Goal: Information Seeking & Learning: Learn about a topic

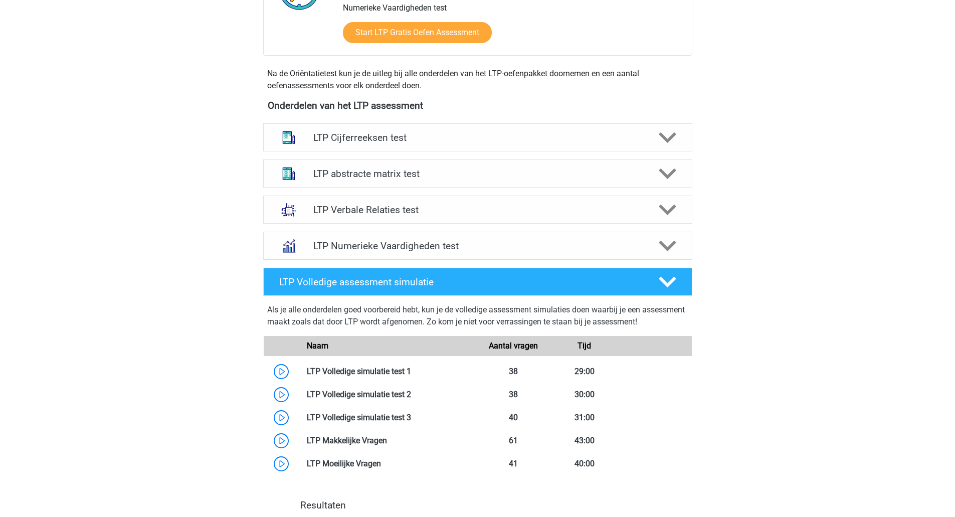
scroll to position [303, 0]
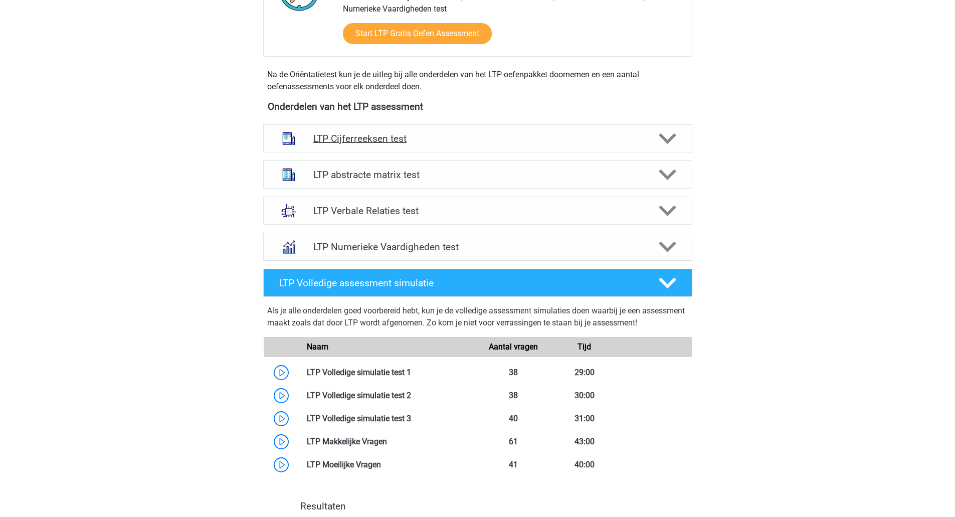
click at [362, 138] on h4 "LTP Cijferreeksen test" at bounding box center [477, 139] width 328 height 12
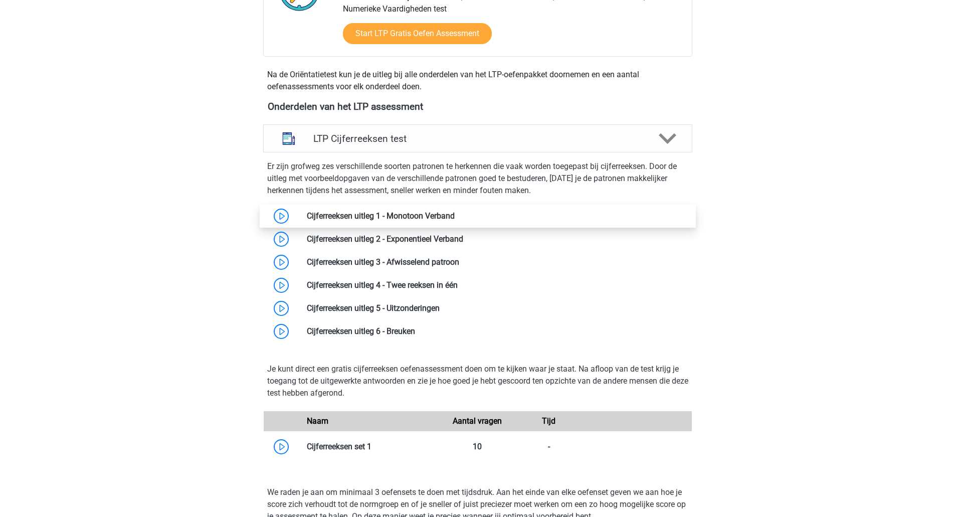
click at [455, 221] on link at bounding box center [455, 216] width 0 height 10
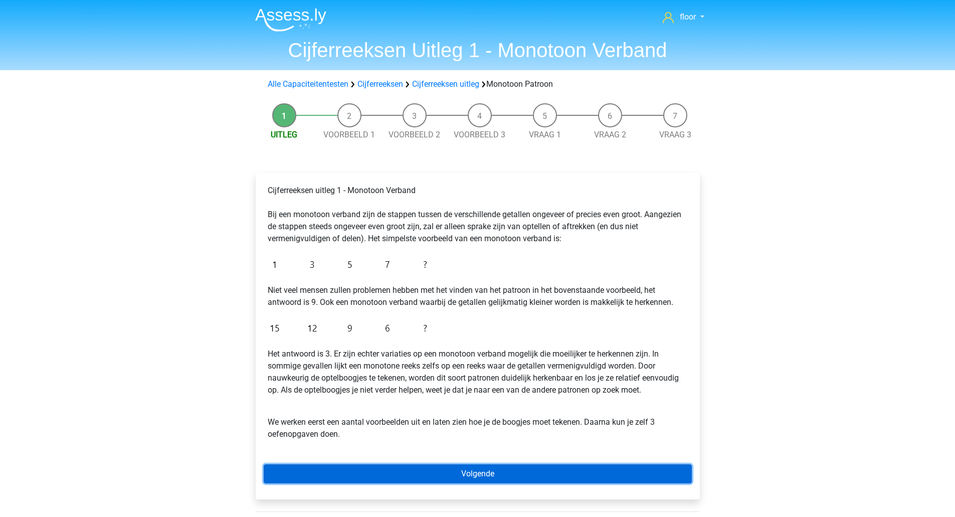
click at [477, 478] on link "Volgende" at bounding box center [478, 473] width 428 height 19
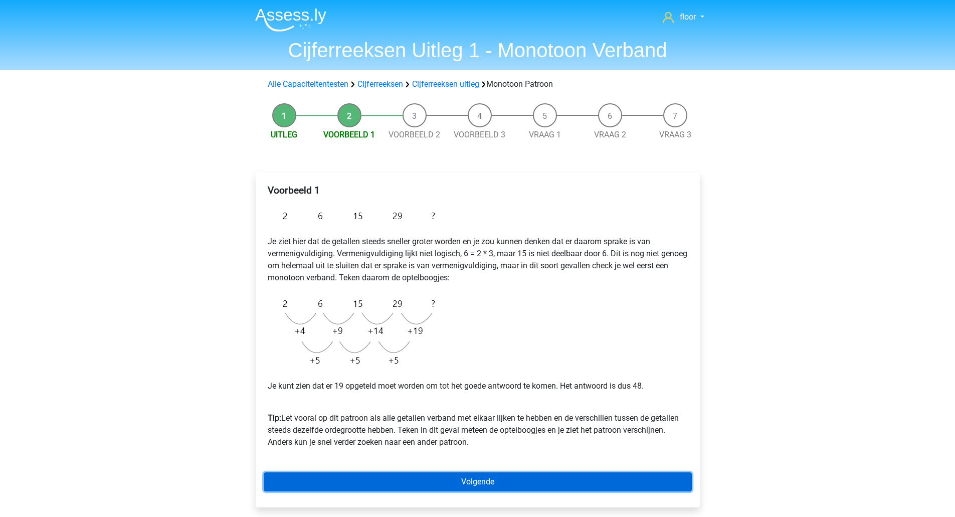
click at [560, 482] on link "Volgende" at bounding box center [478, 481] width 428 height 19
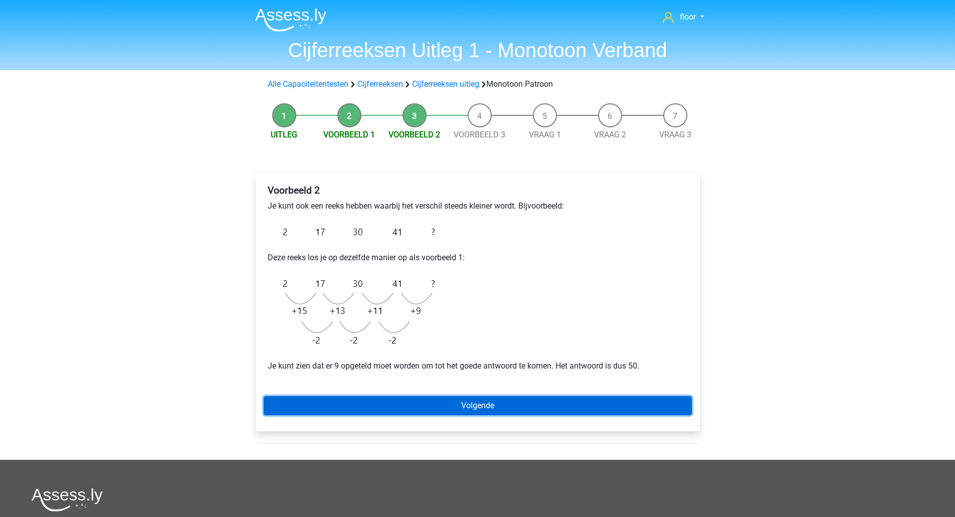
click at [601, 406] on link "Volgende" at bounding box center [478, 405] width 428 height 19
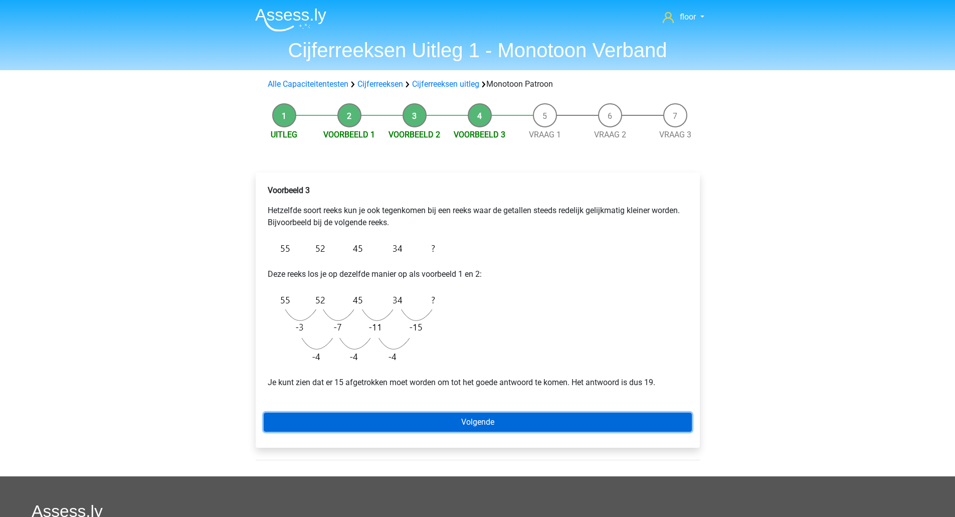
click at [495, 420] on link "Volgende" at bounding box center [478, 422] width 428 height 19
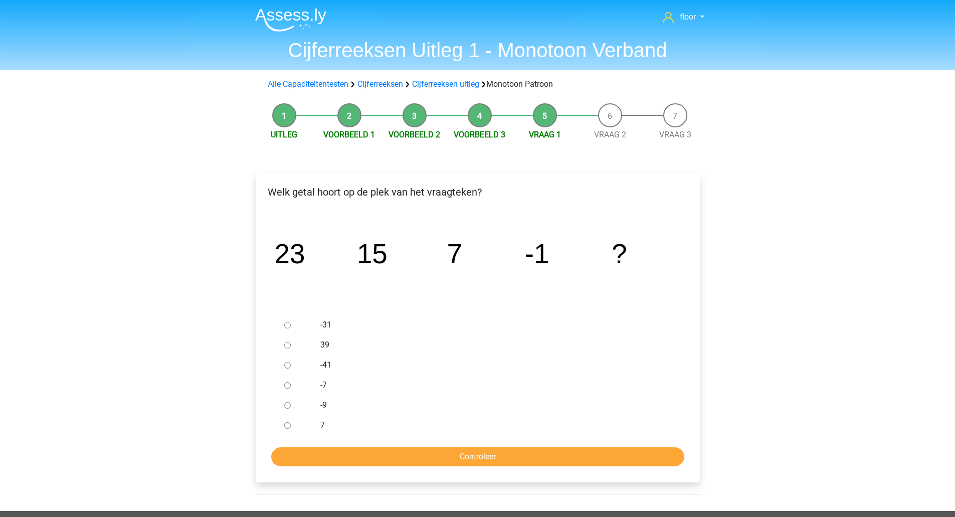
click at [306, 410] on div at bounding box center [296, 405] width 33 height 20
click at [324, 405] on label "-9" at bounding box center [493, 405] width 347 height 12
click at [291, 405] on input "-9" at bounding box center [287, 405] width 7 height 7
radio input "true"
click at [418, 456] on input "Controleer" at bounding box center [477, 456] width 413 height 19
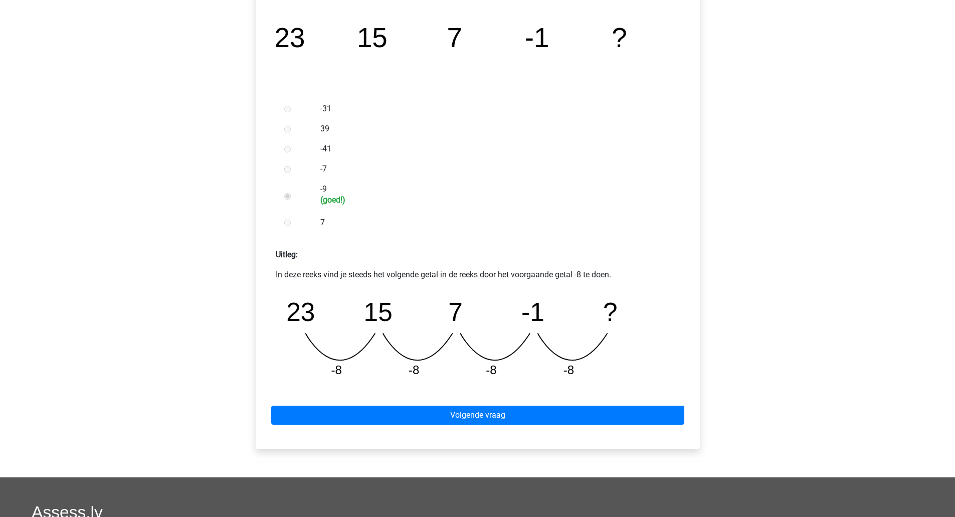
scroll to position [218, 0]
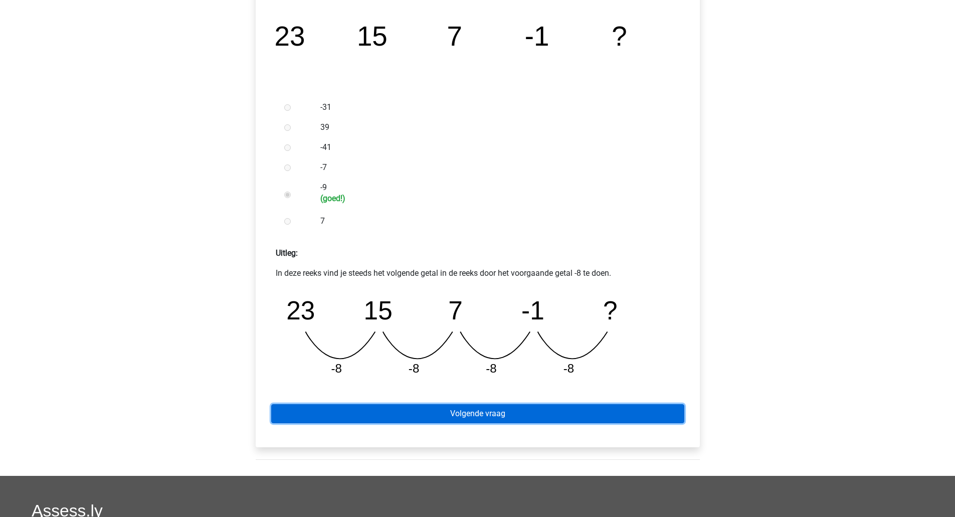
click at [567, 410] on link "Volgende vraag" at bounding box center [477, 413] width 413 height 19
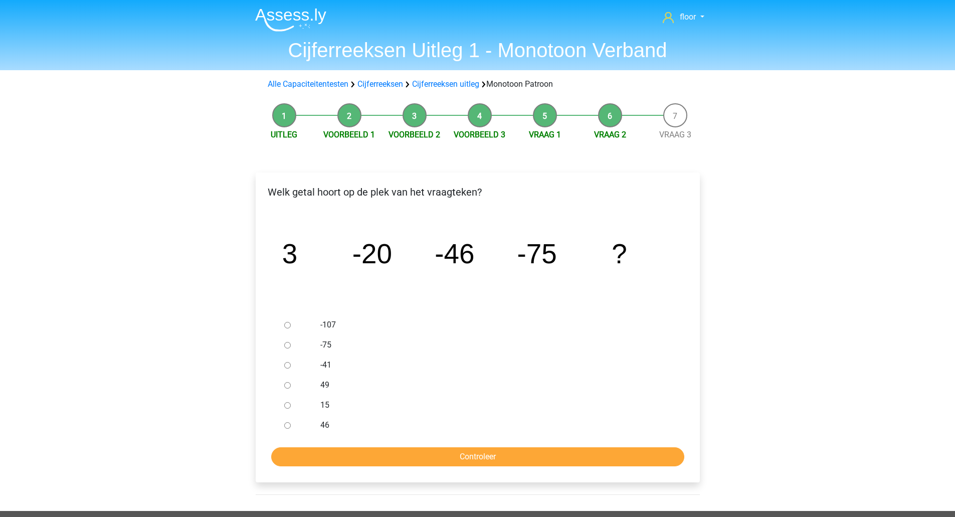
click at [324, 324] on label "-107" at bounding box center [493, 325] width 347 height 12
click at [291, 324] on input "-107" at bounding box center [287, 325] width 7 height 7
radio input "true"
click at [397, 461] on input "Controleer" at bounding box center [477, 456] width 413 height 19
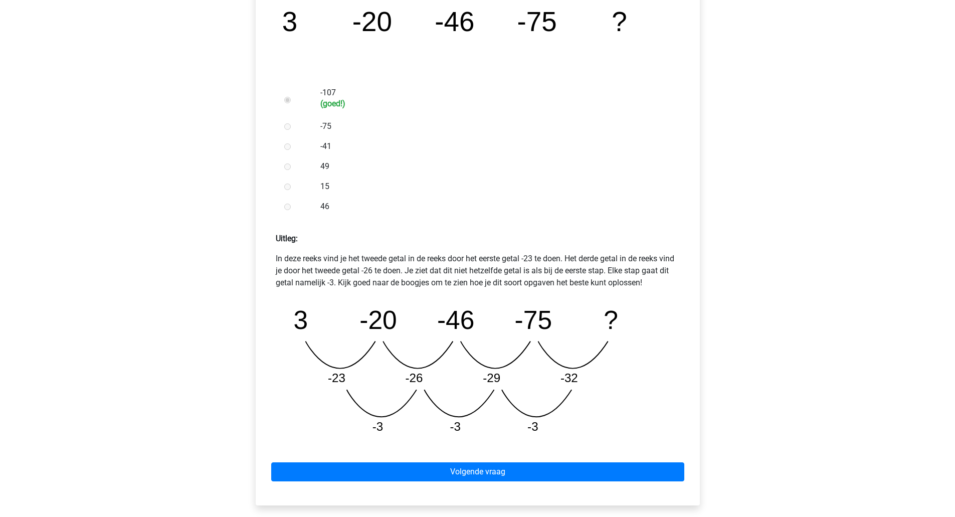
scroll to position [234, 0]
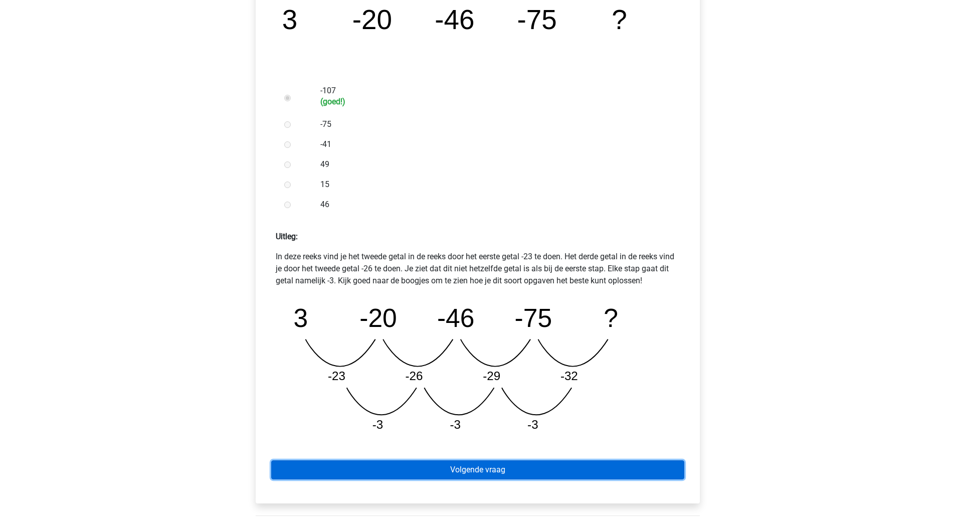
click at [550, 475] on link "Volgende vraag" at bounding box center [477, 469] width 413 height 19
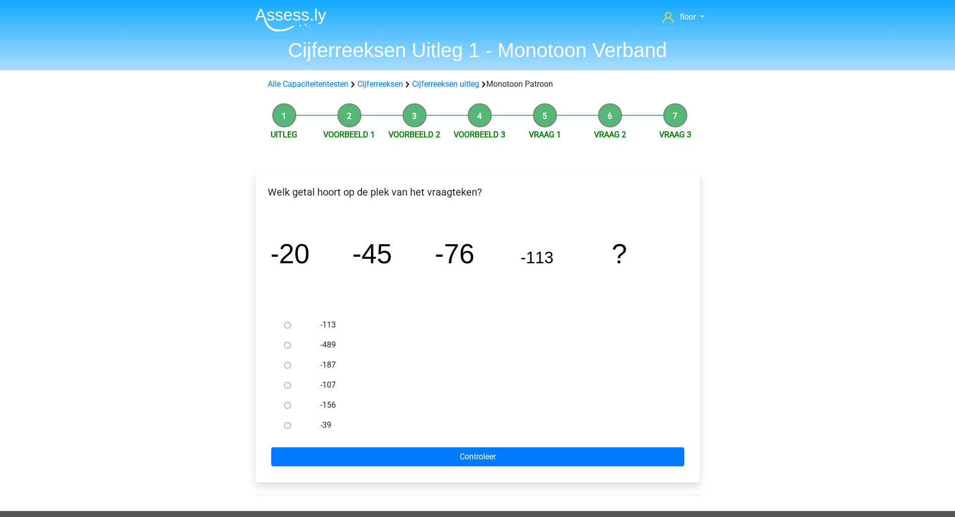
click at [334, 399] on label "-156" at bounding box center [493, 405] width 347 height 12
click at [291, 402] on input "-156" at bounding box center [287, 405] width 7 height 7
radio input "true"
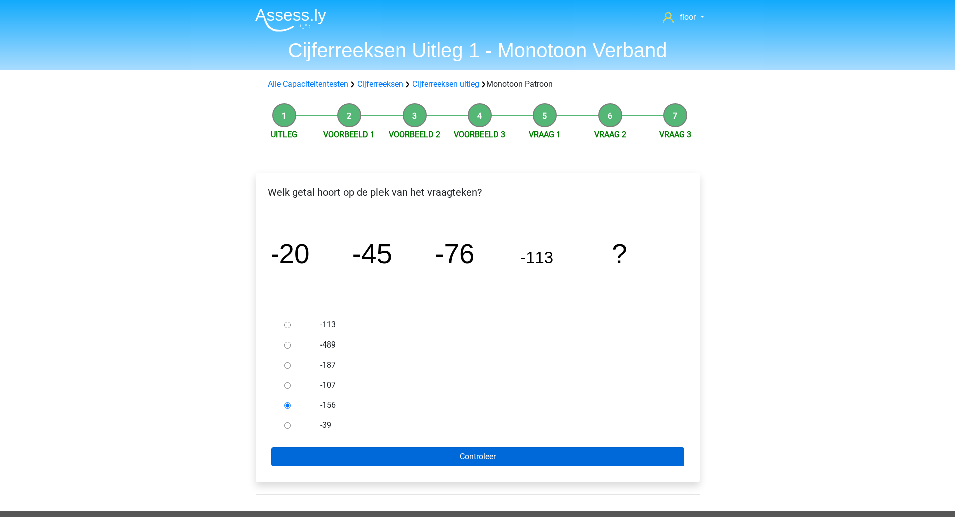
click at [353, 449] on input "Controleer" at bounding box center [477, 456] width 413 height 19
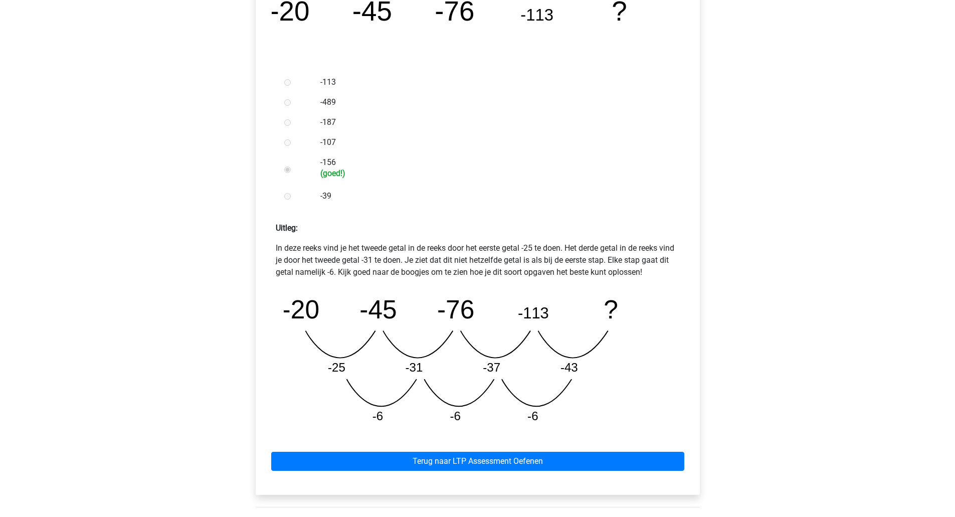
scroll to position [248, 0]
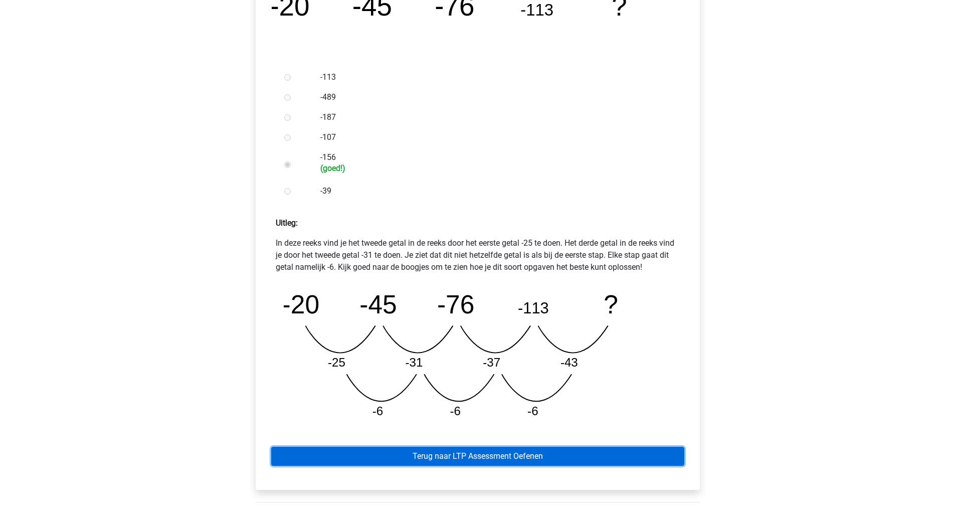
click at [573, 453] on link "Terug naar LTP Assessment Oefenen" at bounding box center [477, 456] width 413 height 19
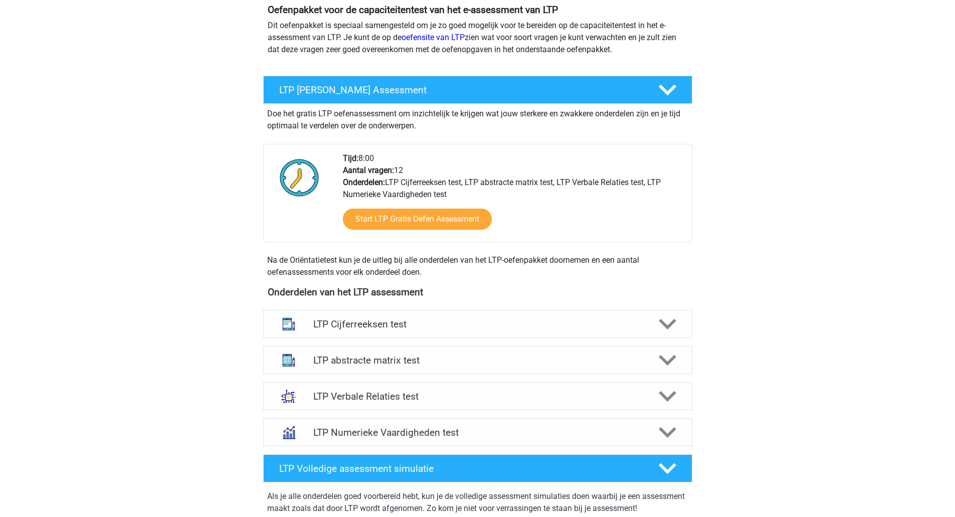
scroll to position [120, 0]
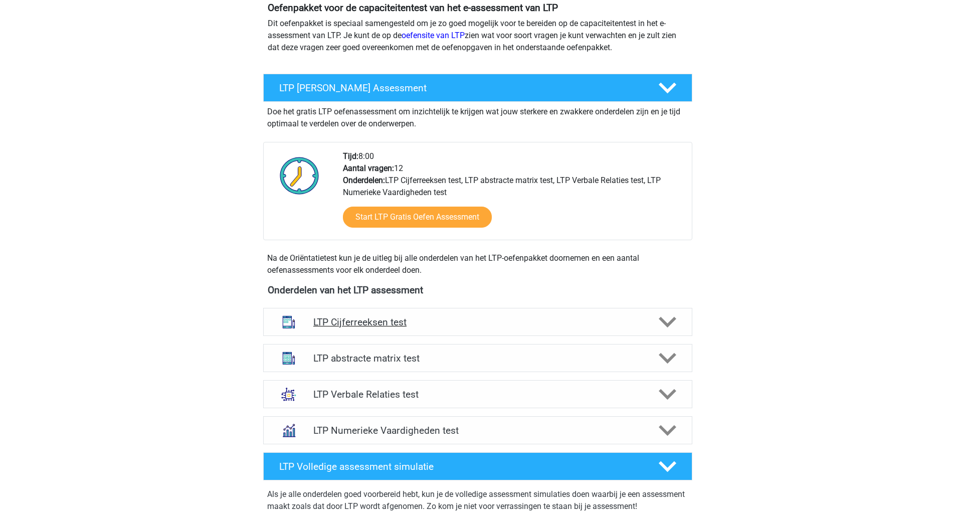
click at [581, 324] on h4 "LTP Cijferreeksen test" at bounding box center [477, 322] width 328 height 12
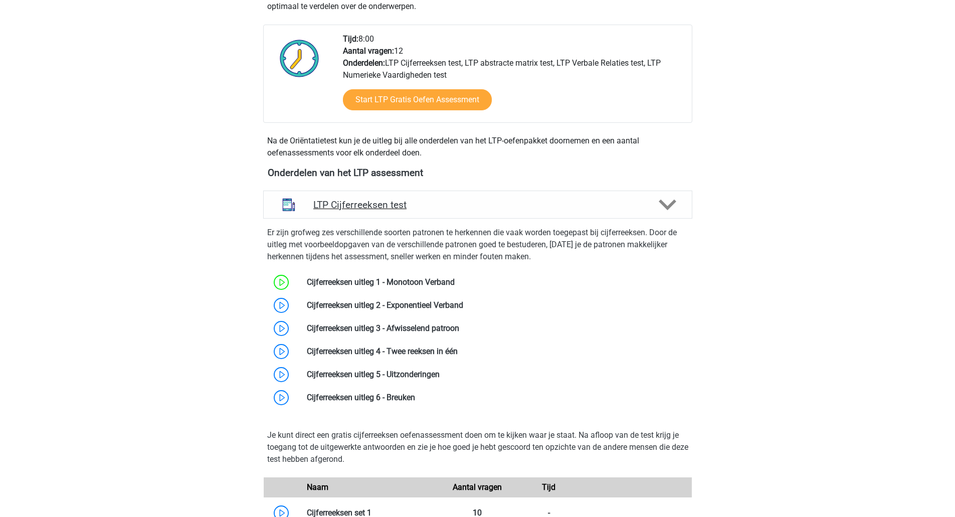
scroll to position [238, 0]
click at [463, 306] on link at bounding box center [463, 305] width 0 height 10
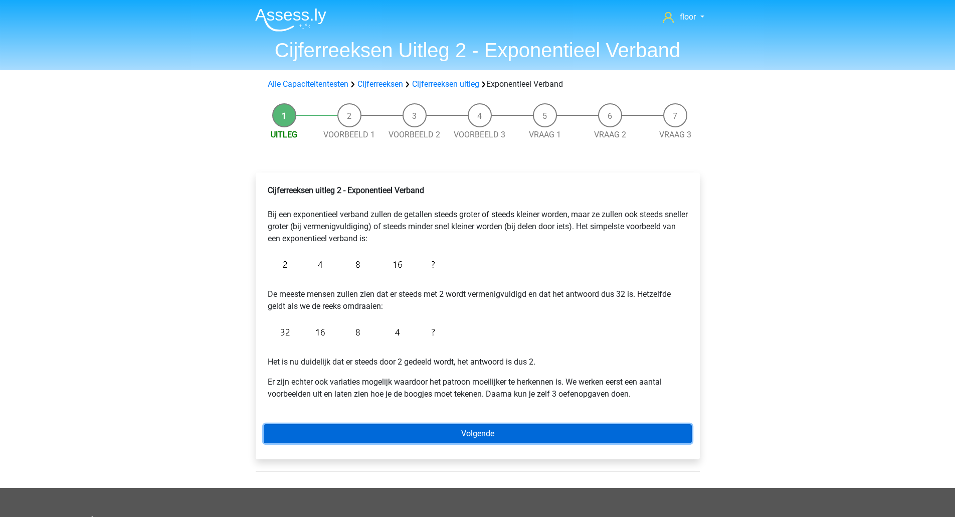
click at [469, 435] on link "Volgende" at bounding box center [478, 433] width 428 height 19
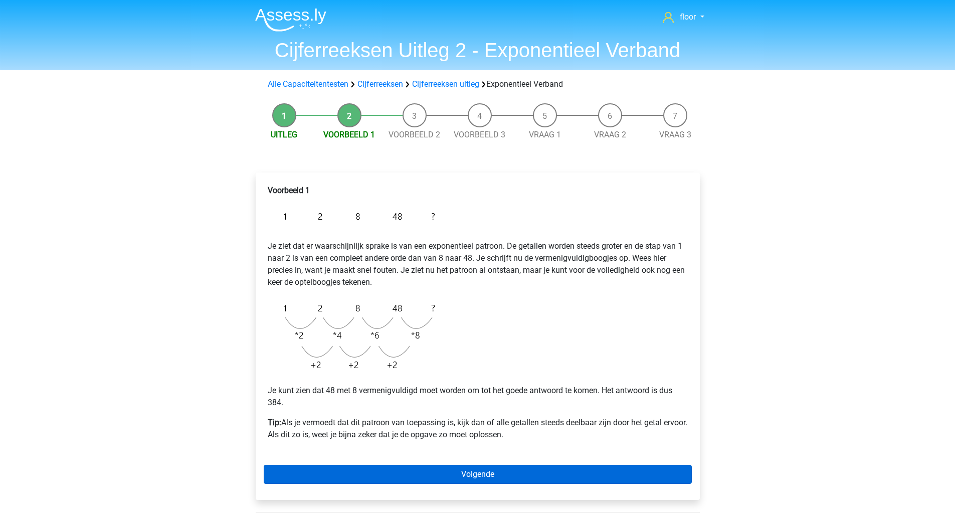
click at [514, 475] on link "Volgende" at bounding box center [478, 474] width 428 height 19
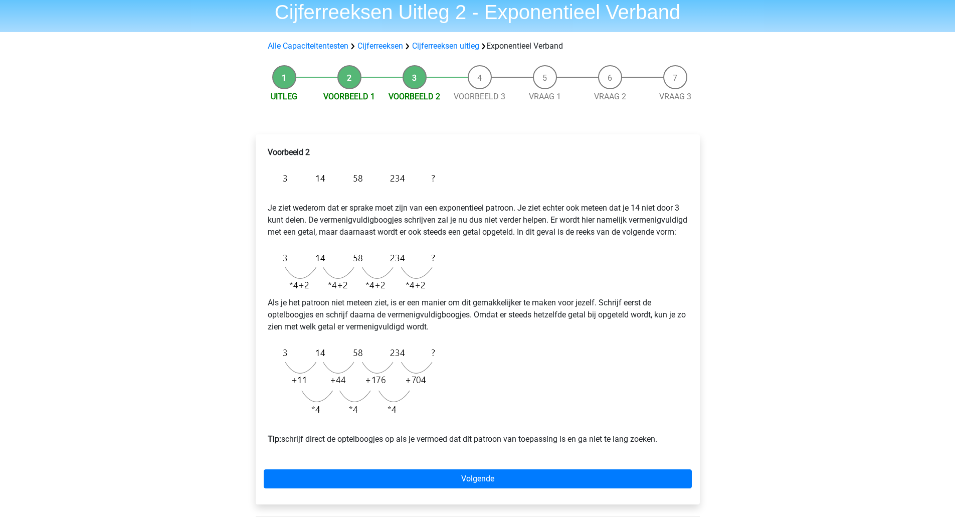
scroll to position [45, 0]
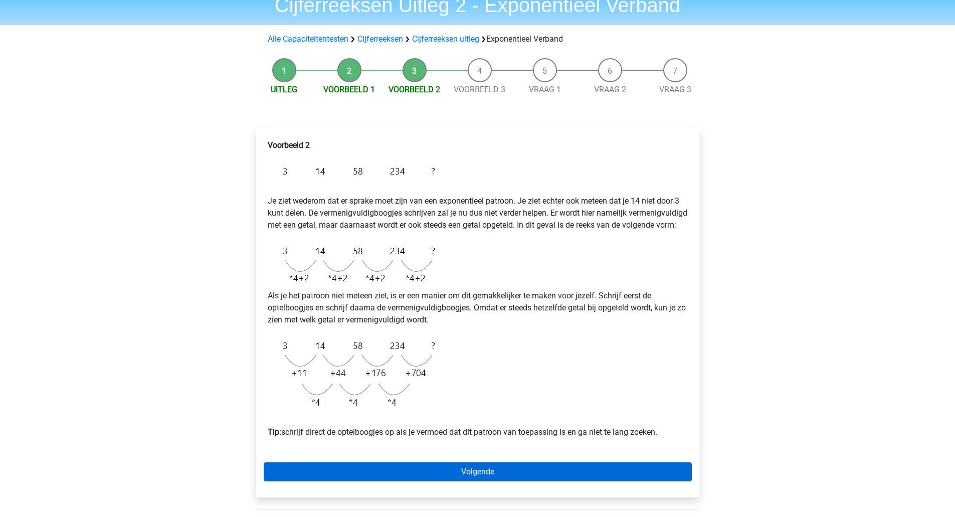
click at [509, 481] on link "Volgende" at bounding box center [478, 471] width 428 height 19
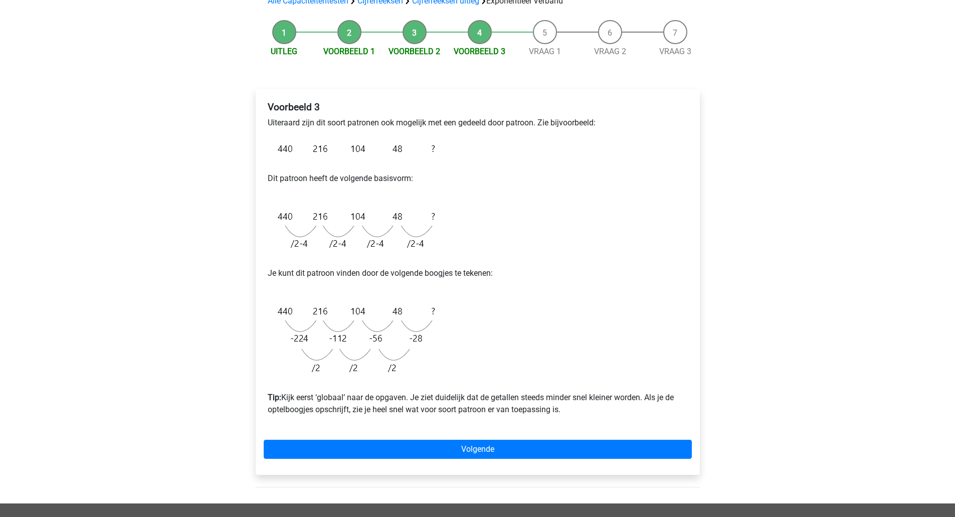
scroll to position [84, 0]
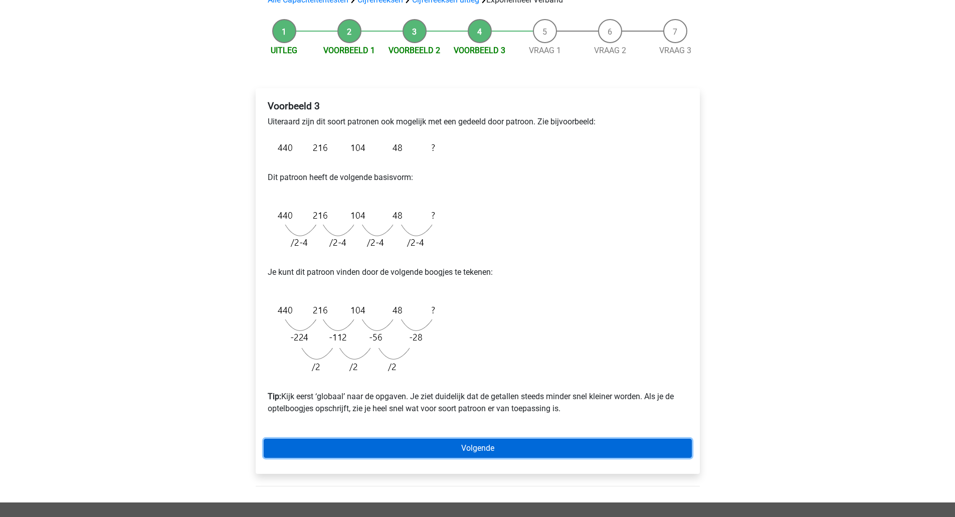
click at [466, 448] on link "Volgende" at bounding box center [478, 448] width 428 height 19
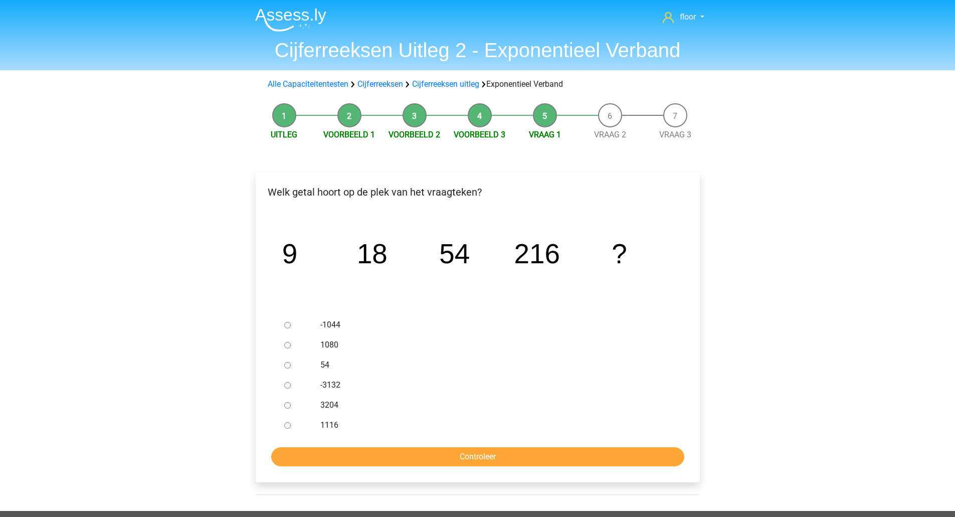
click at [325, 340] on label "1080" at bounding box center [493, 345] width 347 height 12
click at [291, 342] on input "1080" at bounding box center [287, 345] width 7 height 7
radio input "true"
click at [424, 458] on input "Controleer" at bounding box center [477, 456] width 413 height 19
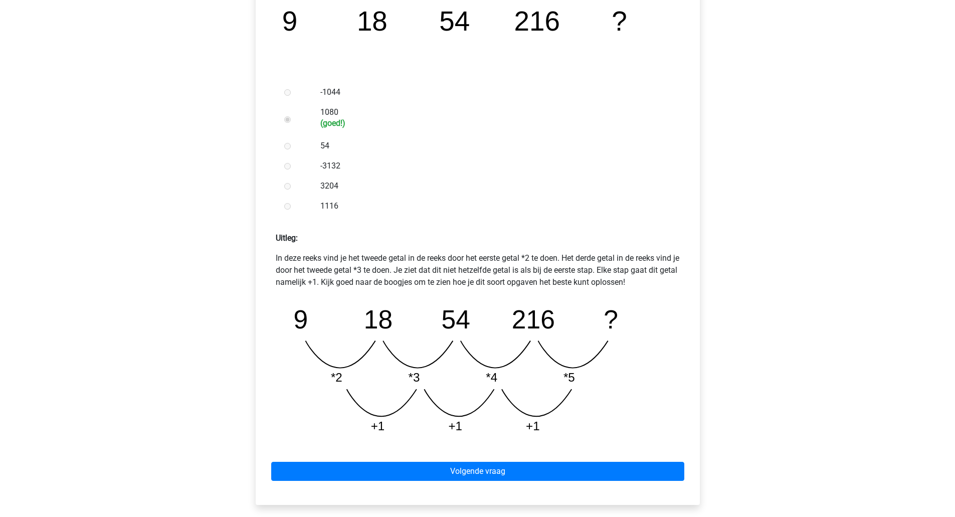
scroll to position [237, 0]
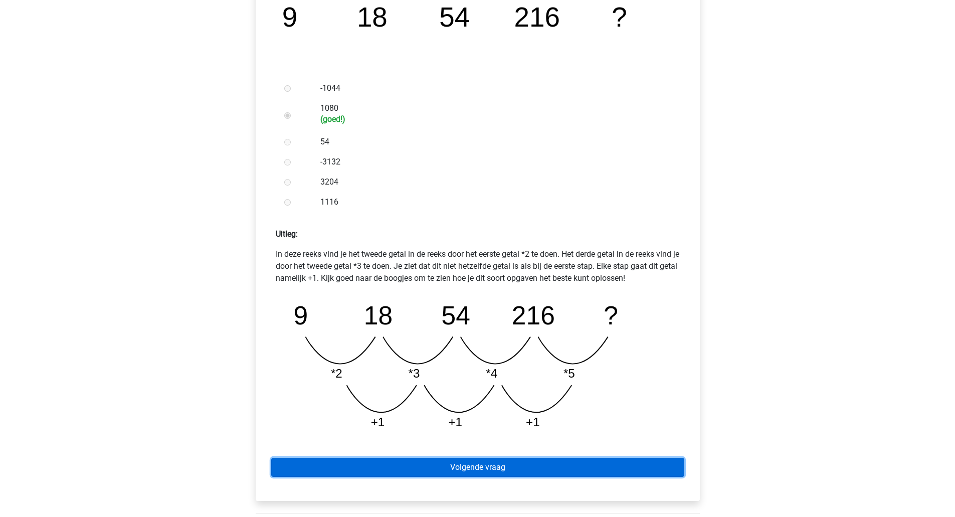
click at [463, 459] on link "Volgende vraag" at bounding box center [477, 467] width 413 height 19
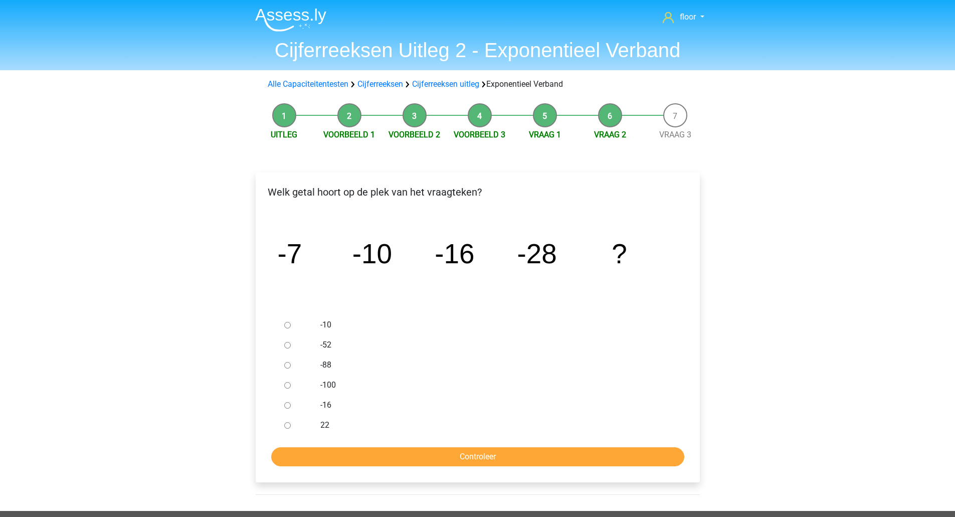
click at [328, 350] on label "-52" at bounding box center [493, 345] width 347 height 12
click at [291, 349] on input "-52" at bounding box center [287, 345] width 7 height 7
radio input "true"
click at [386, 457] on input "Controleer" at bounding box center [477, 456] width 413 height 19
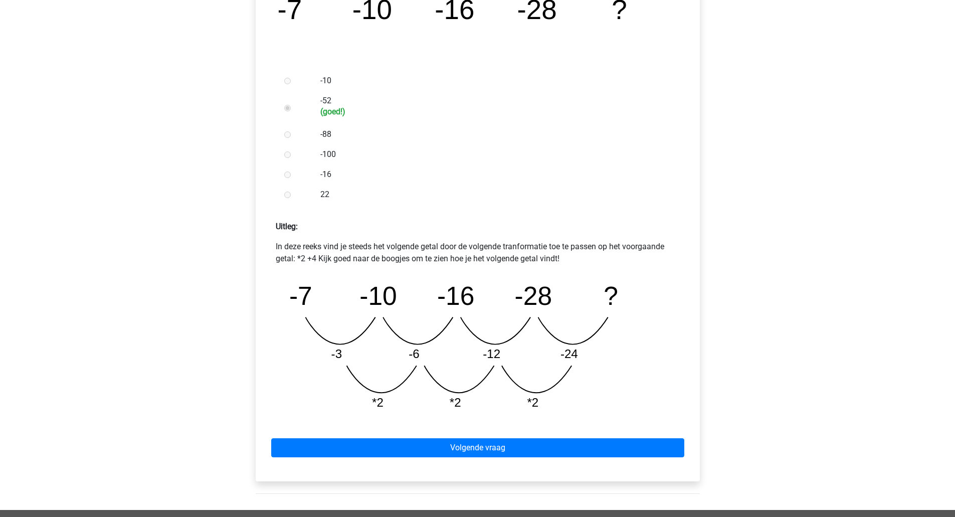
scroll to position [258, 0]
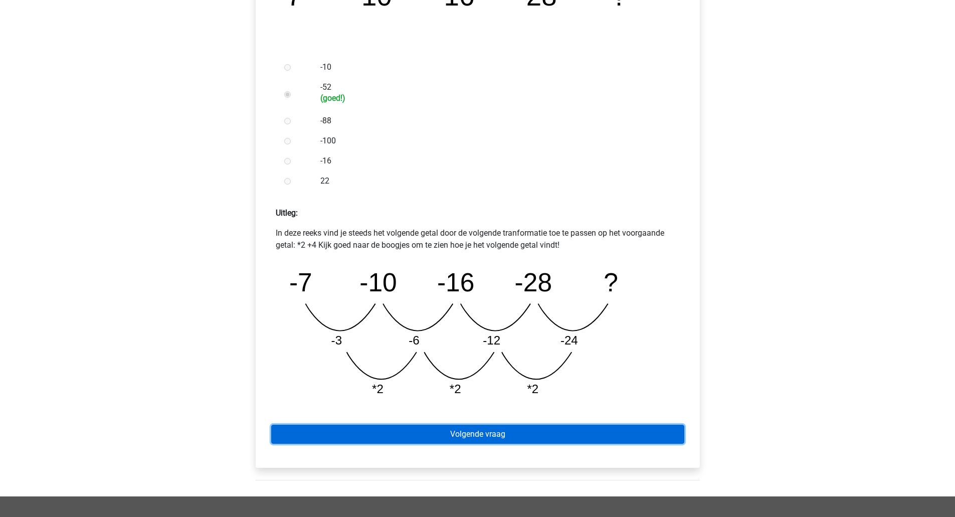
click at [571, 433] on link "Volgende vraag" at bounding box center [477, 434] width 413 height 19
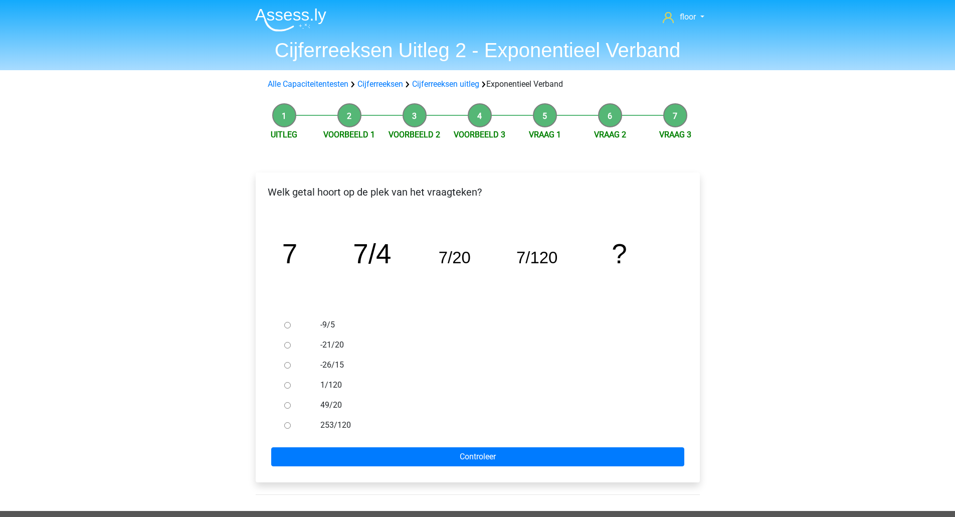
click at [340, 384] on label "1/120" at bounding box center [493, 385] width 347 height 12
click at [291, 384] on input "1/120" at bounding box center [287, 385] width 7 height 7
radio input "true"
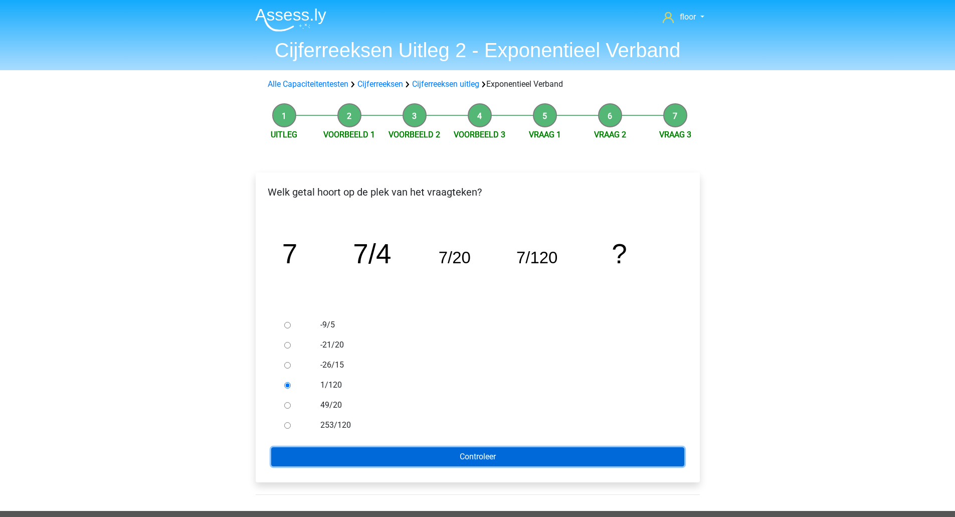
click at [358, 447] on input "Controleer" at bounding box center [477, 456] width 413 height 19
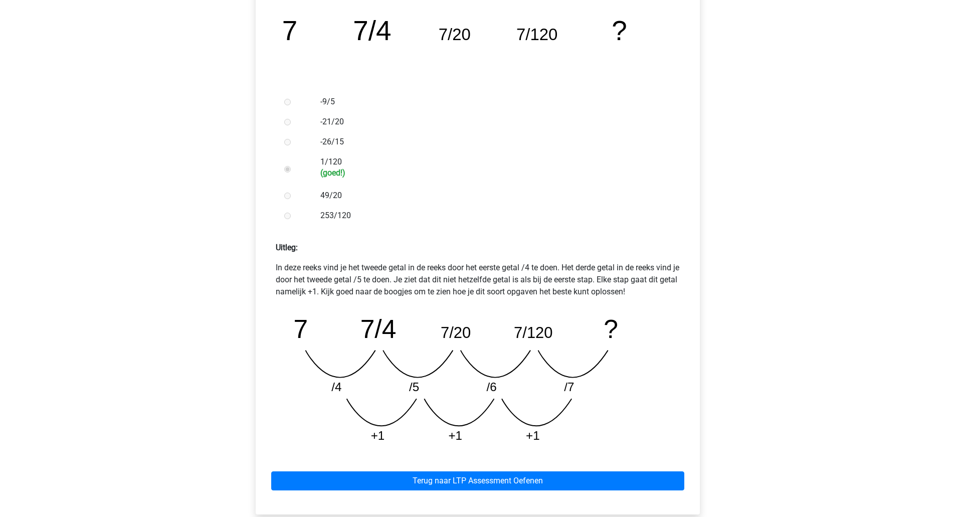
scroll to position [223, 0]
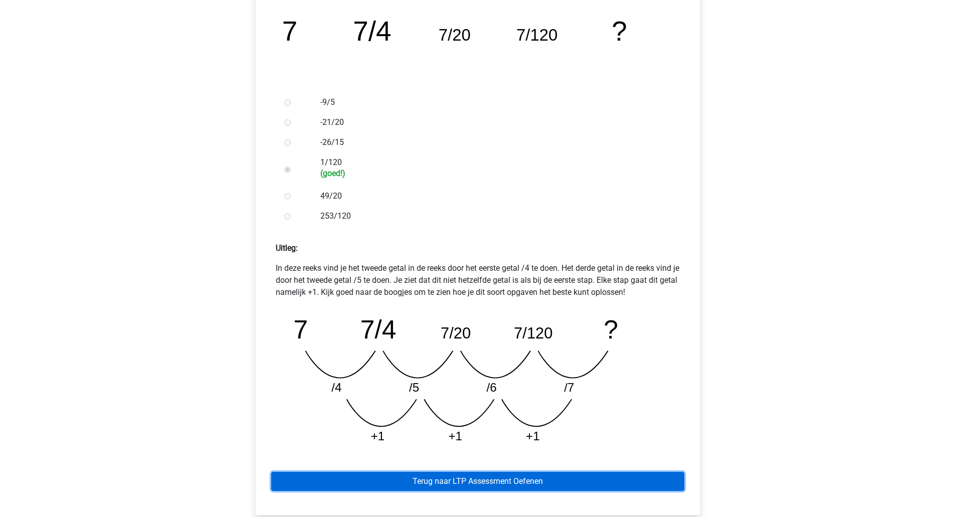
click at [604, 487] on link "Terug naar LTP Assessment Oefenen" at bounding box center [477, 481] width 413 height 19
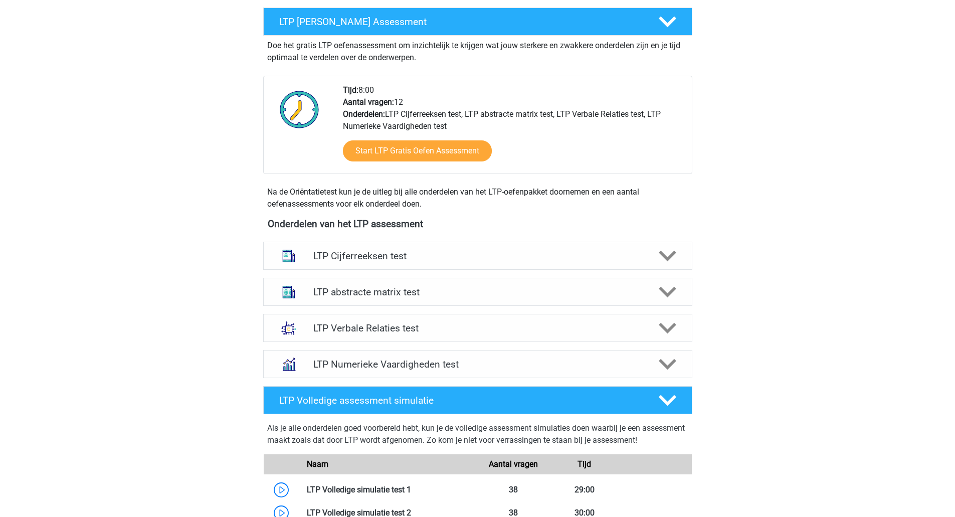
scroll to position [187, 0]
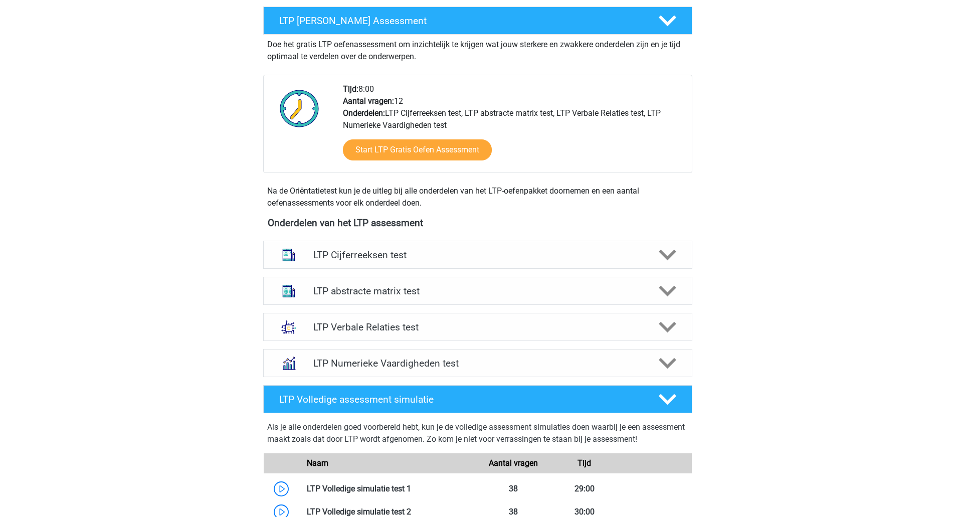
click at [672, 262] on icon at bounding box center [668, 255] width 18 height 18
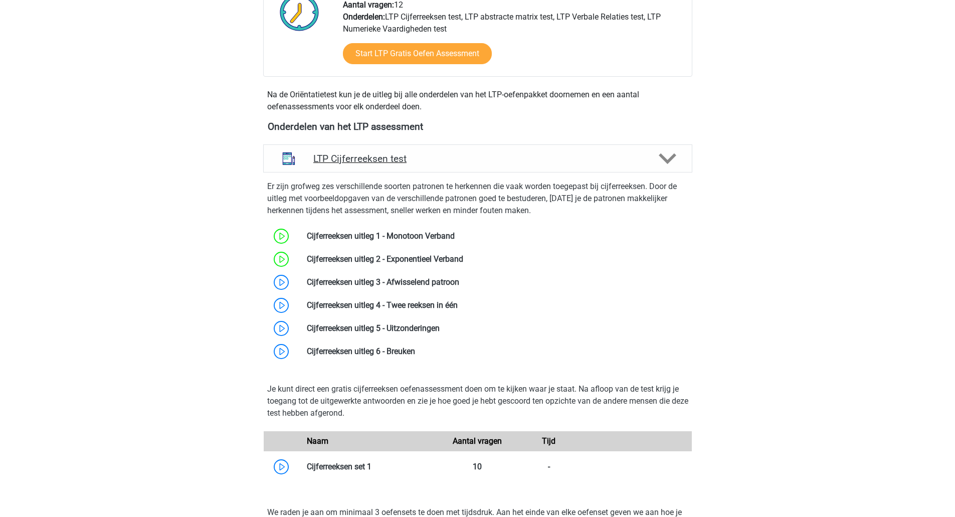
scroll to position [285, 0]
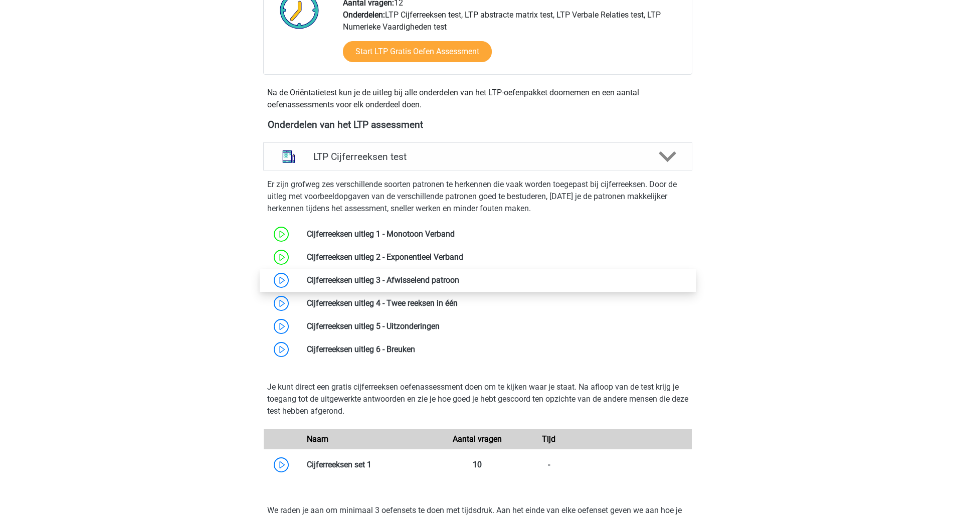
click at [459, 281] on link at bounding box center [459, 280] width 0 height 10
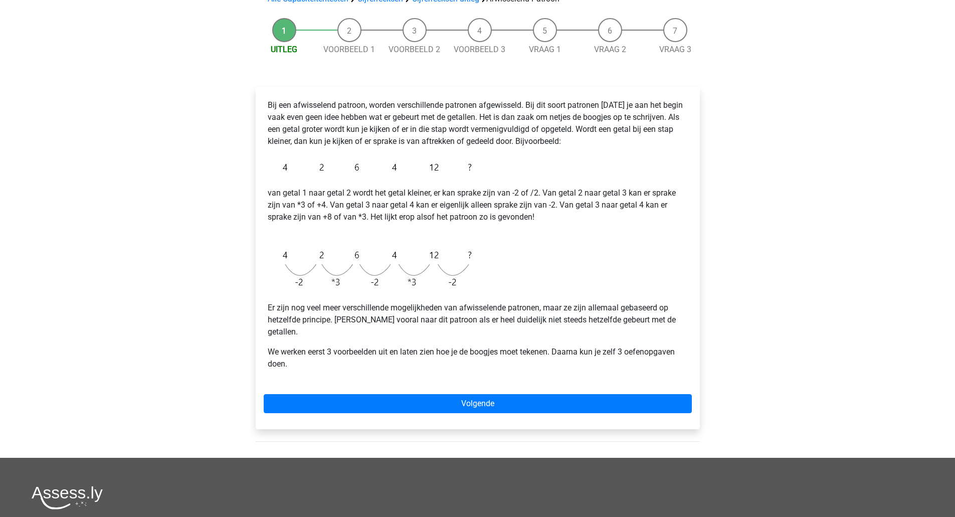
scroll to position [86, 0]
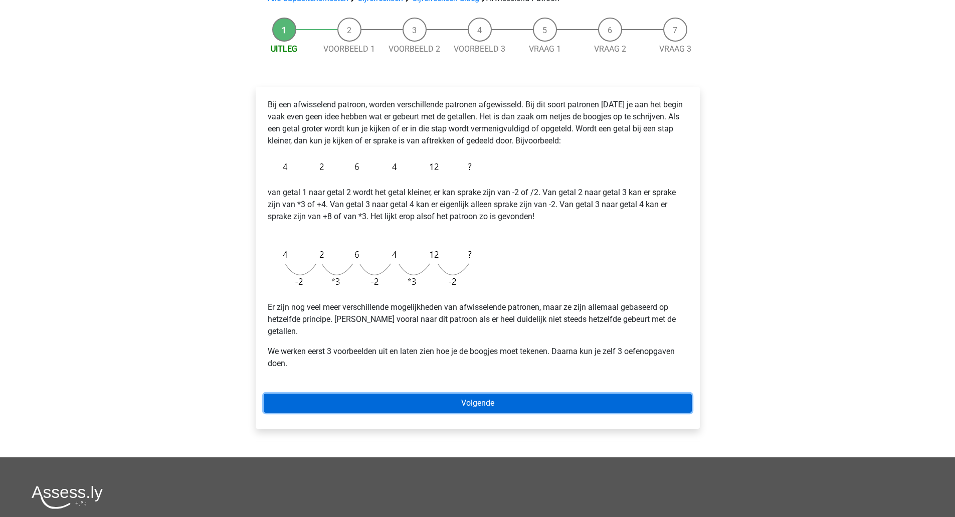
click at [465, 394] on link "Volgende" at bounding box center [478, 403] width 428 height 19
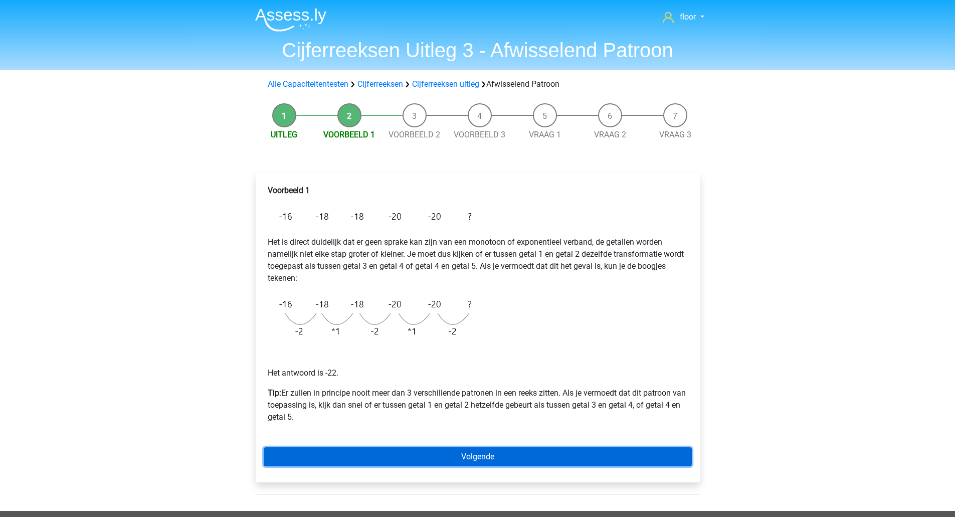
click at [475, 447] on link "Volgende" at bounding box center [478, 456] width 428 height 19
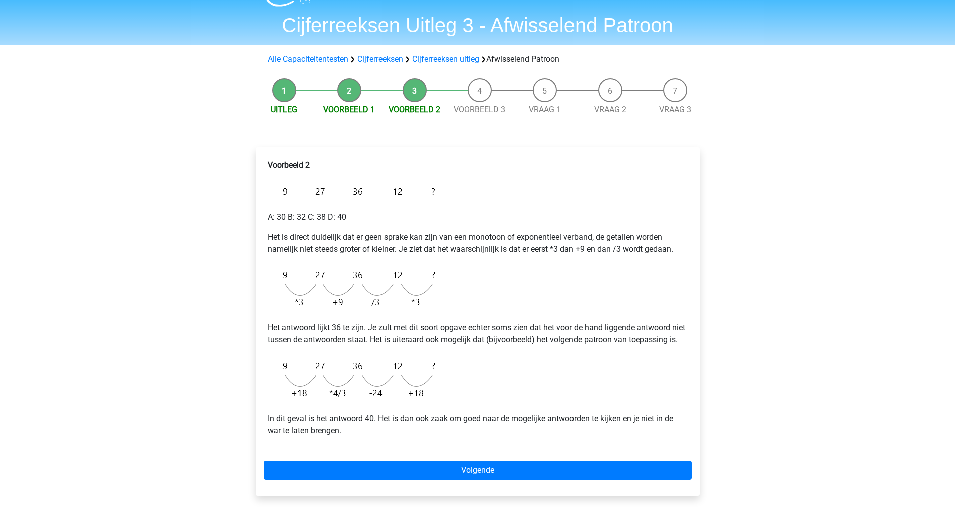
scroll to position [26, 0]
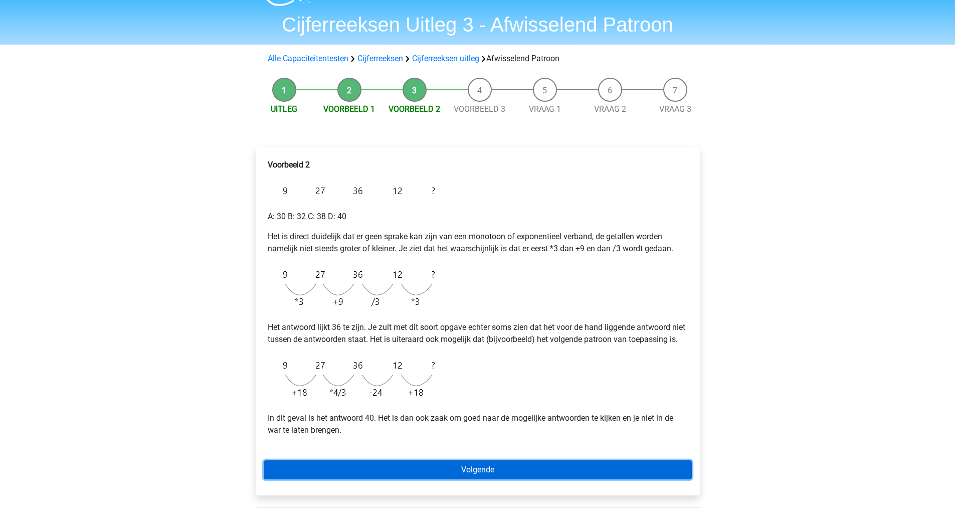
click at [630, 479] on link "Volgende" at bounding box center [478, 469] width 428 height 19
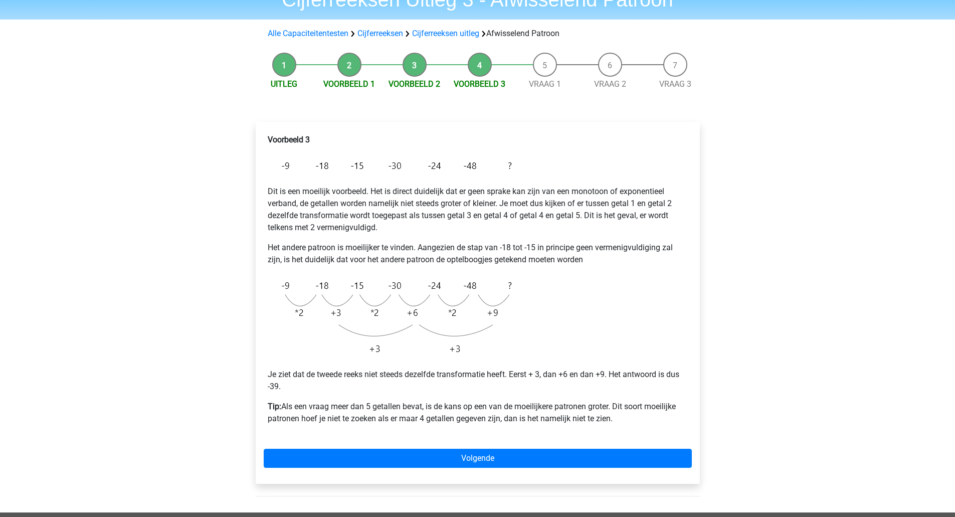
scroll to position [50, 0]
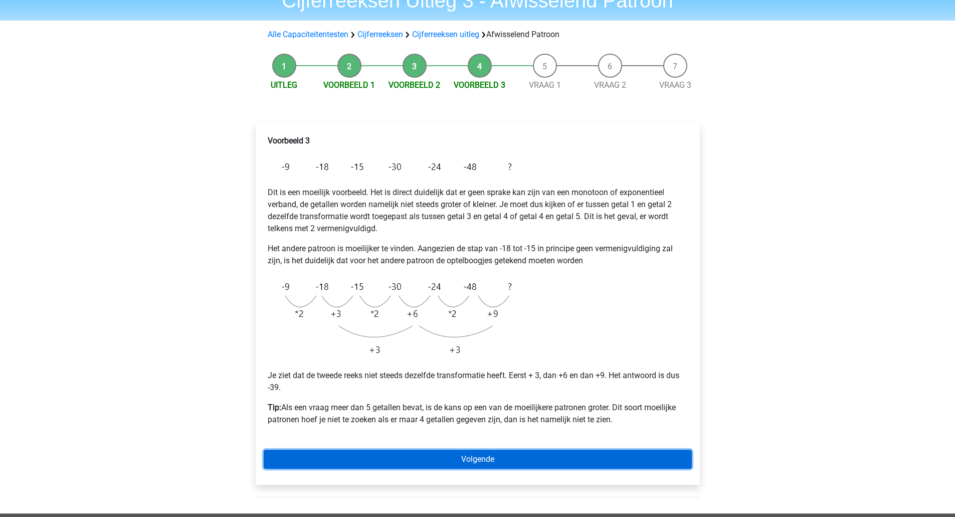
click at [461, 465] on link "Volgende" at bounding box center [478, 459] width 428 height 19
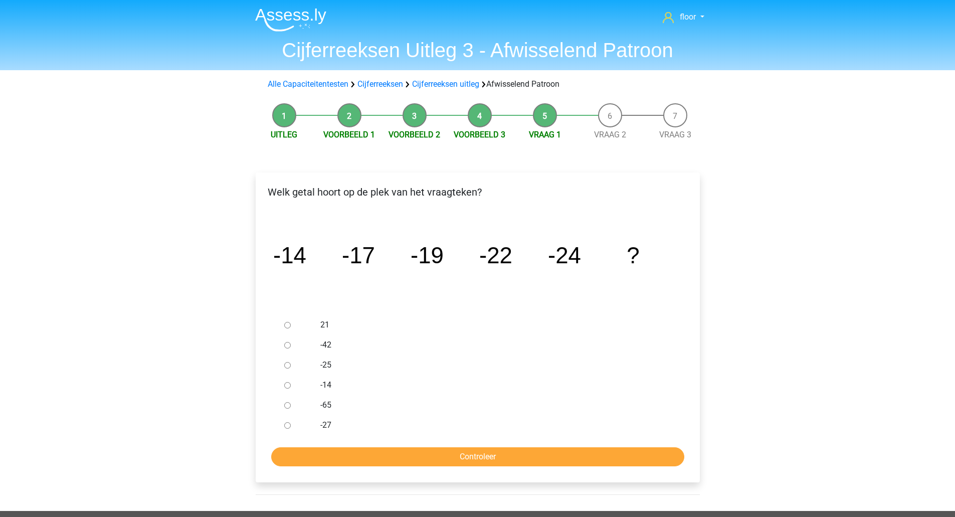
click at [322, 425] on label "-27" at bounding box center [493, 425] width 347 height 12
click at [291, 425] on input "-27" at bounding box center [287, 425] width 7 height 7
radio input "true"
click at [328, 450] on input "Controleer" at bounding box center [477, 456] width 413 height 19
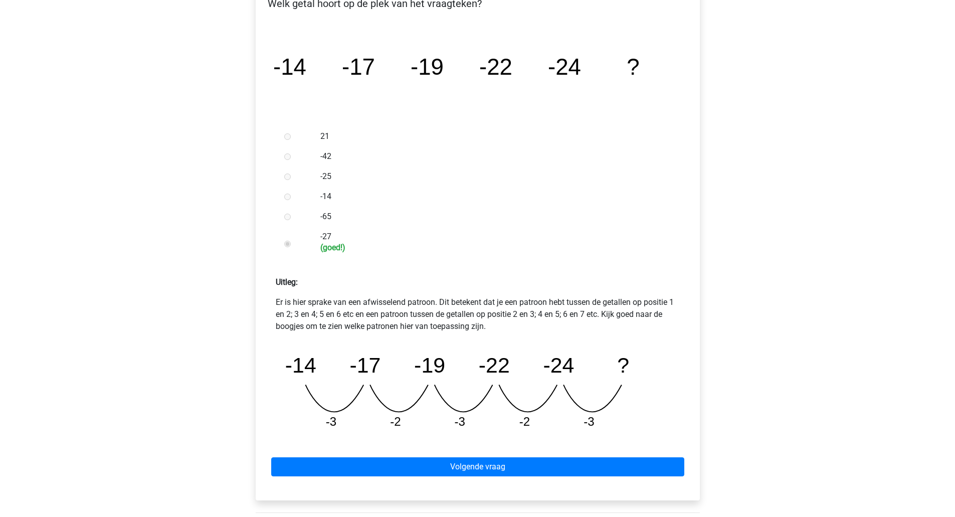
scroll to position [191, 0]
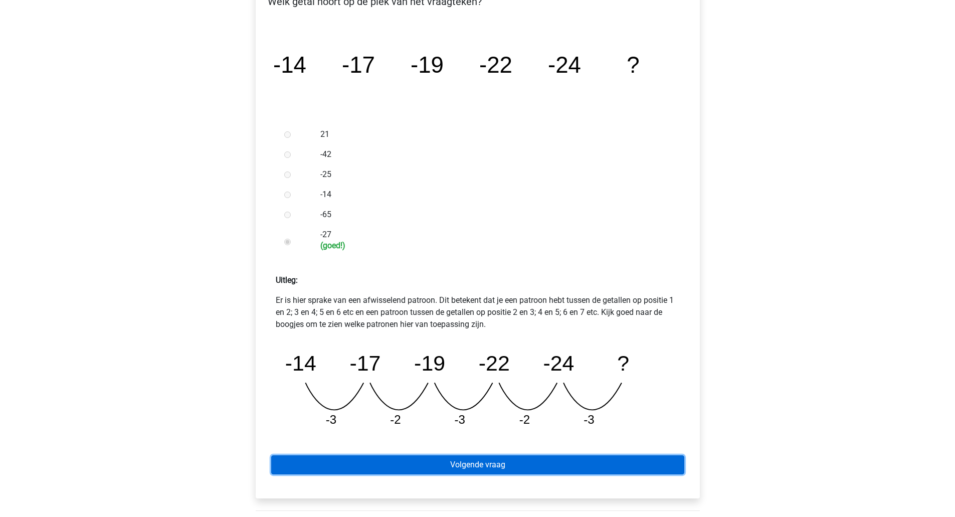
click at [516, 473] on link "Volgende vraag" at bounding box center [477, 464] width 413 height 19
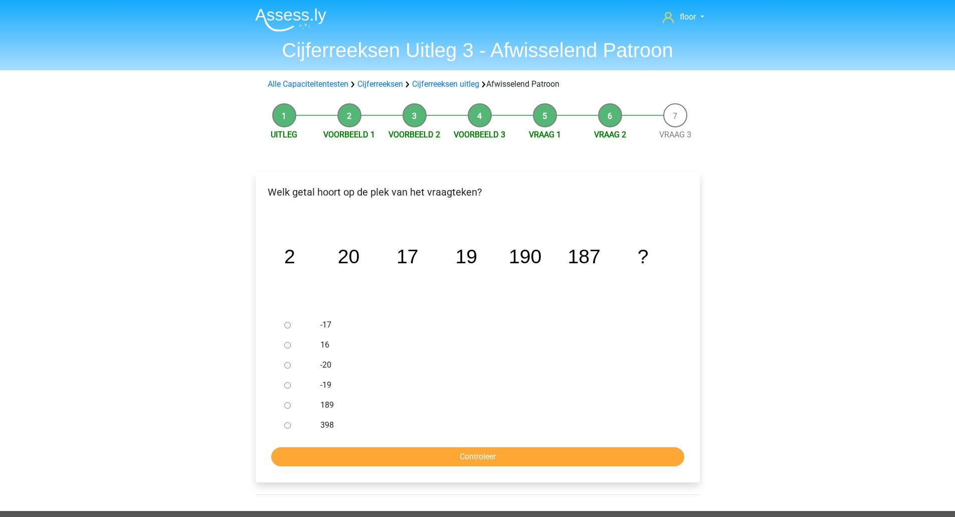
click at [328, 404] on label "189" at bounding box center [493, 405] width 347 height 12
click at [291, 404] on input "189" at bounding box center [287, 405] width 7 height 7
radio input "true"
click at [338, 454] on input "Controleer" at bounding box center [477, 456] width 413 height 19
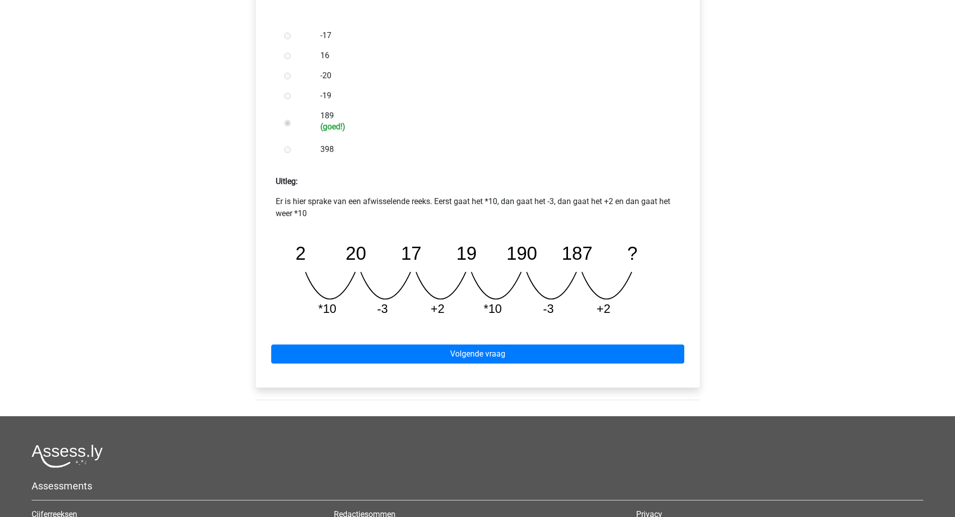
scroll to position [290, 0]
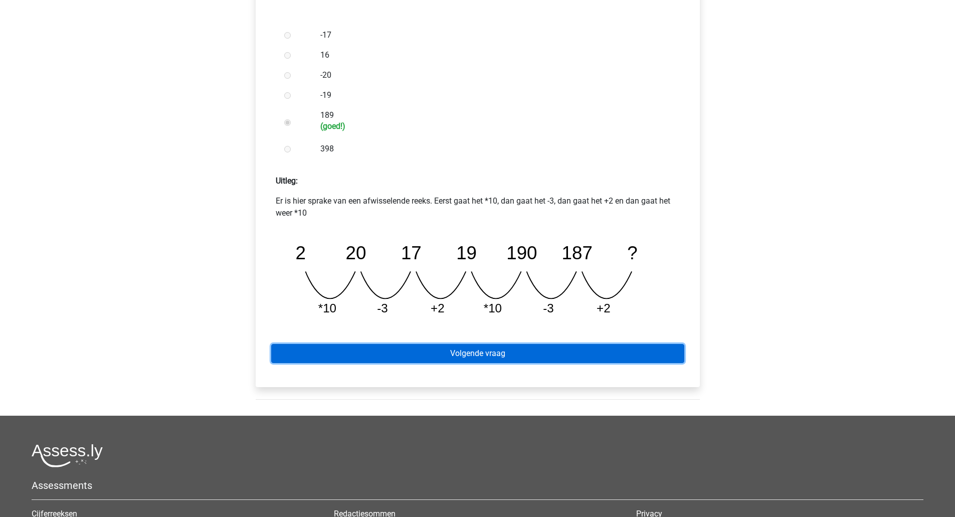
click at [584, 351] on link "Volgende vraag" at bounding box center [477, 353] width 413 height 19
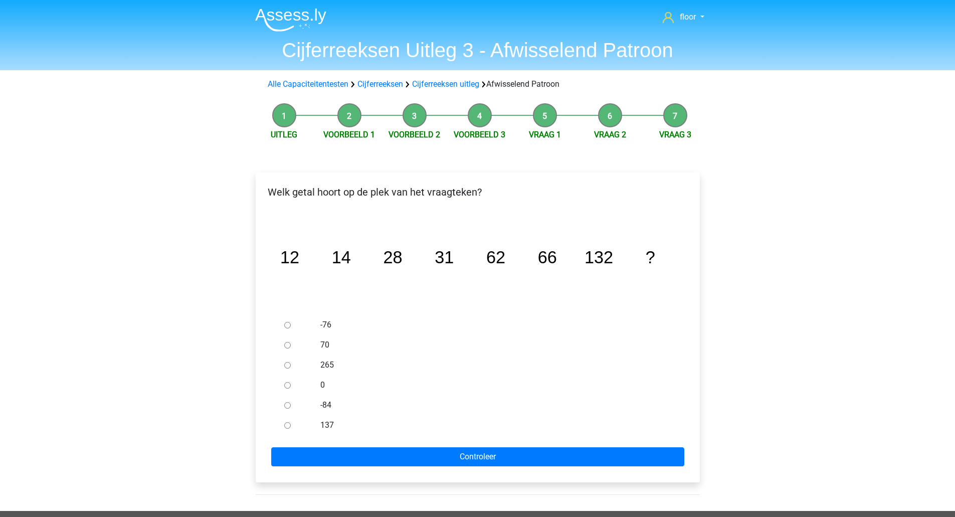
click at [326, 423] on label "137" at bounding box center [493, 425] width 347 height 12
click at [291, 423] on input "137" at bounding box center [287, 425] width 7 height 7
radio input "true"
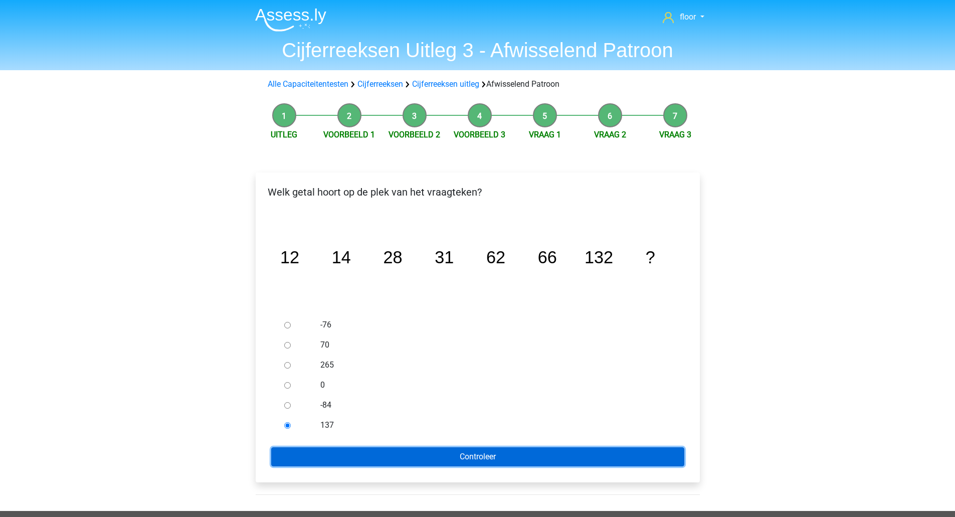
click at [329, 448] on input "Controleer" at bounding box center [477, 456] width 413 height 19
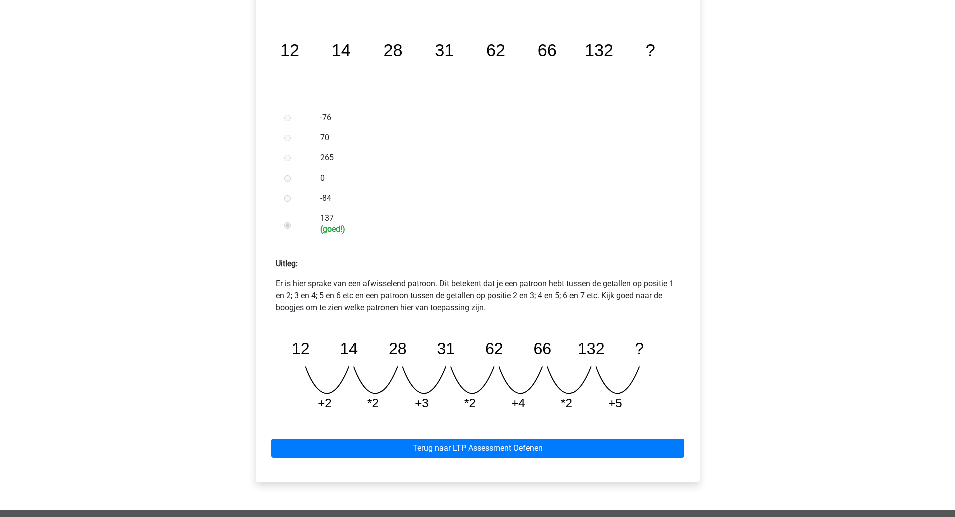
scroll to position [208, 0]
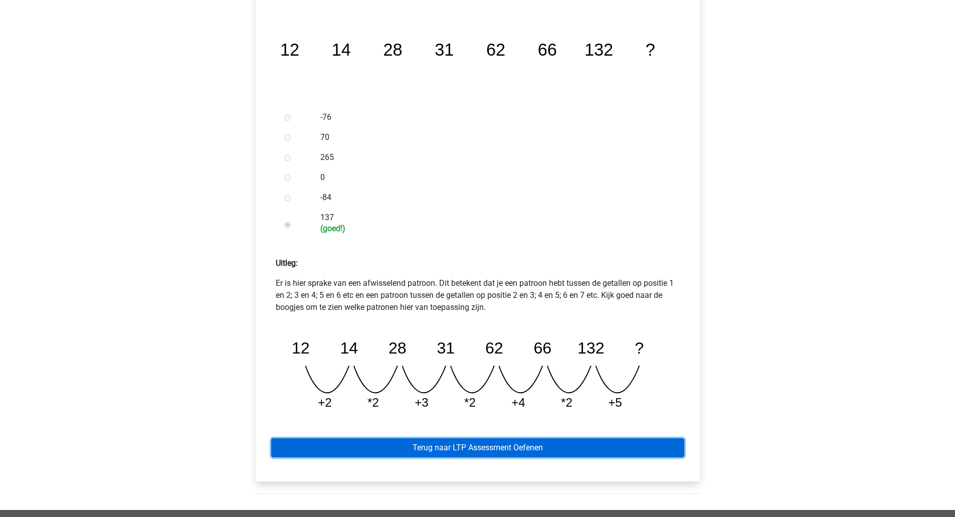
click at [527, 447] on link "Terug naar LTP Assessment Oefenen" at bounding box center [477, 447] width 413 height 19
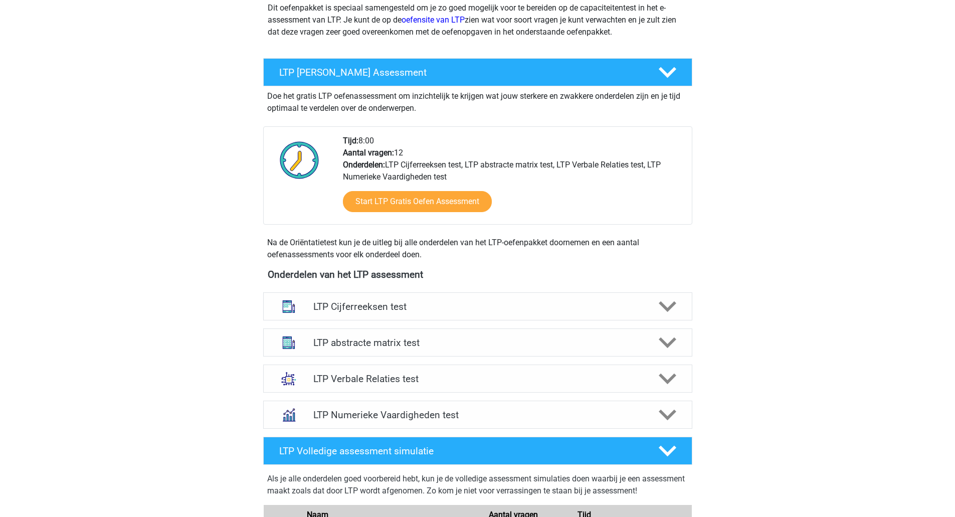
scroll to position [134, 0]
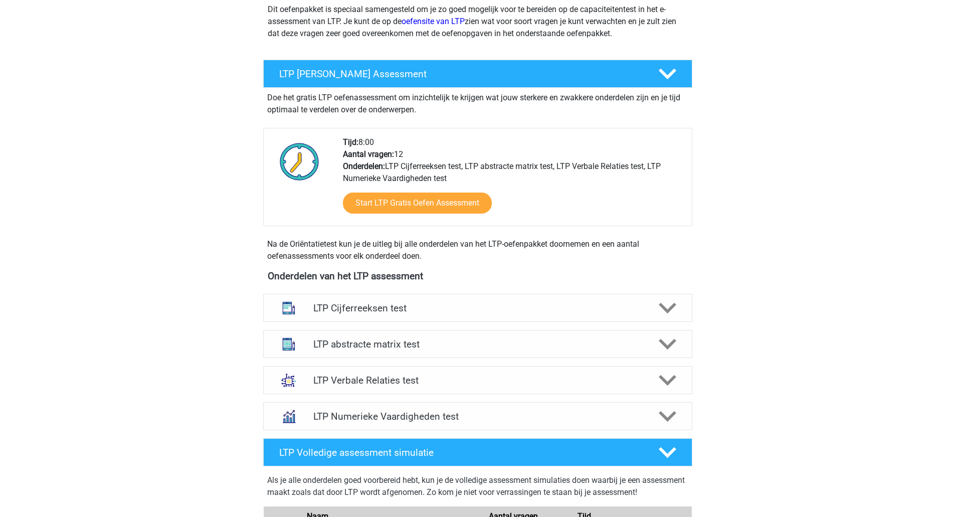
click at [672, 312] on icon at bounding box center [668, 308] width 18 height 18
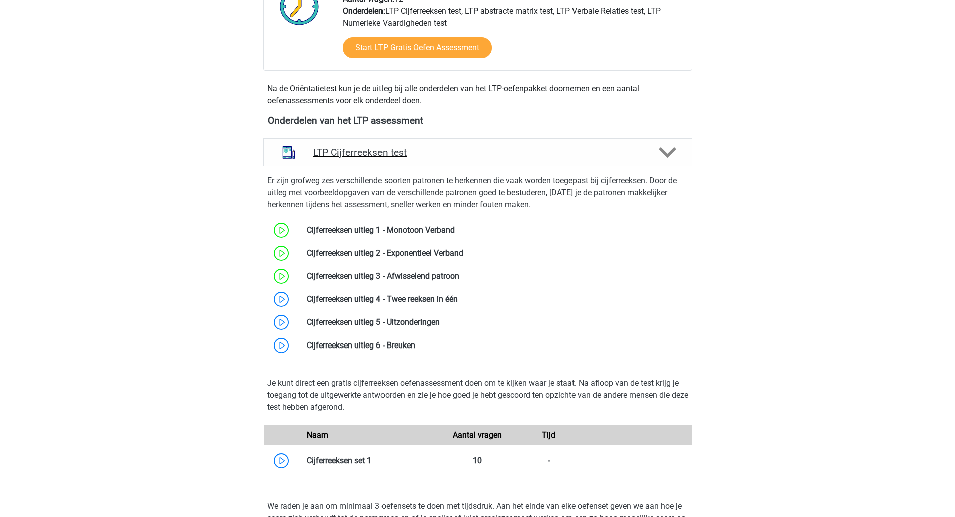
scroll to position [290, 0]
click at [458, 297] on link at bounding box center [458, 299] width 0 height 10
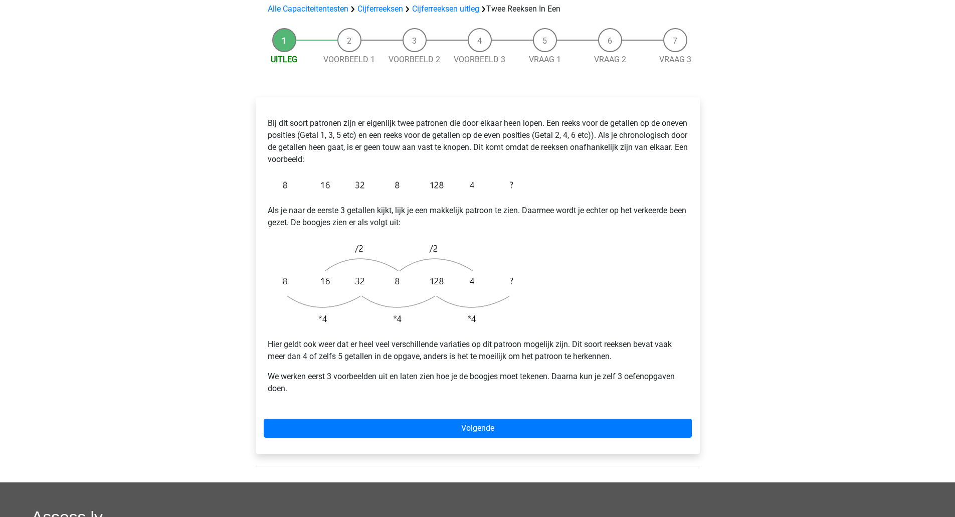
scroll to position [100, 0]
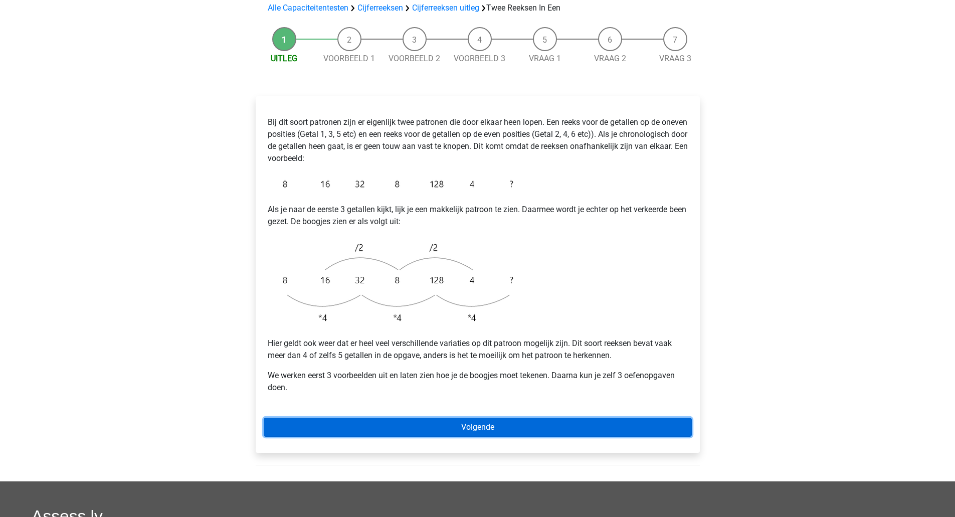
click at [446, 418] on link "Volgende" at bounding box center [478, 427] width 428 height 19
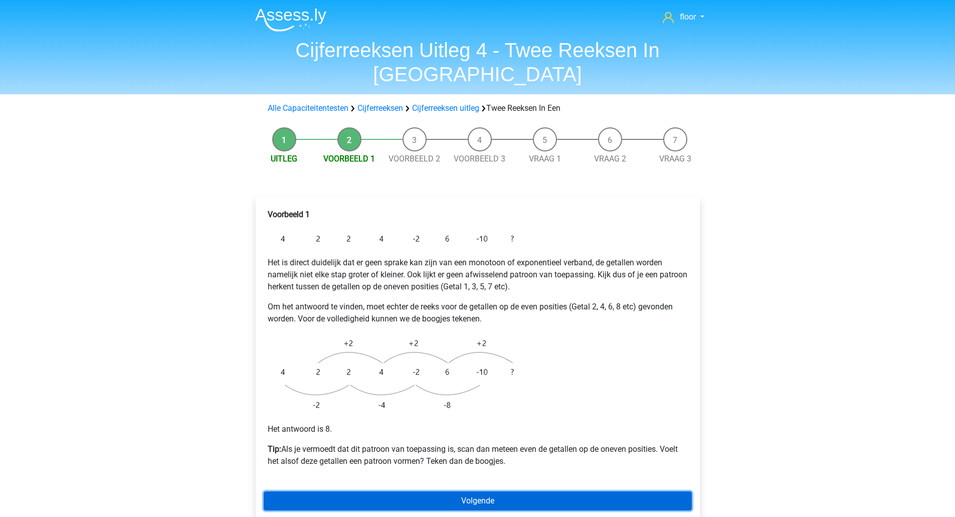
click at [489, 491] on link "Volgende" at bounding box center [478, 500] width 428 height 19
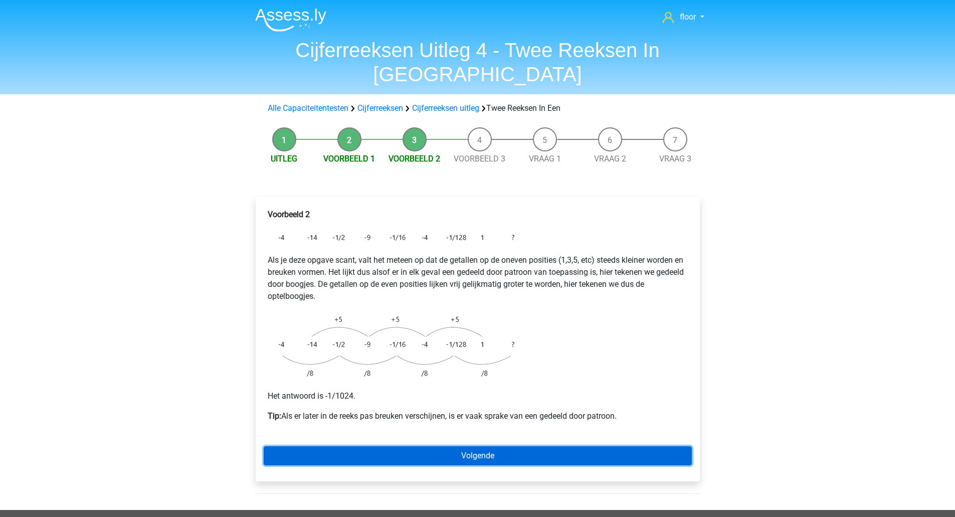
click at [500, 446] on link "Volgende" at bounding box center [478, 455] width 428 height 19
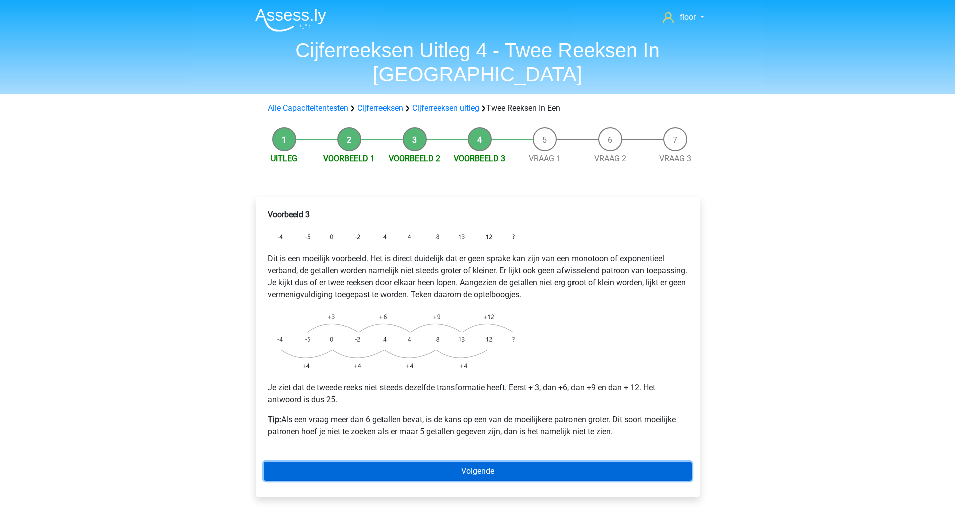
click at [479, 462] on link "Volgende" at bounding box center [478, 471] width 428 height 19
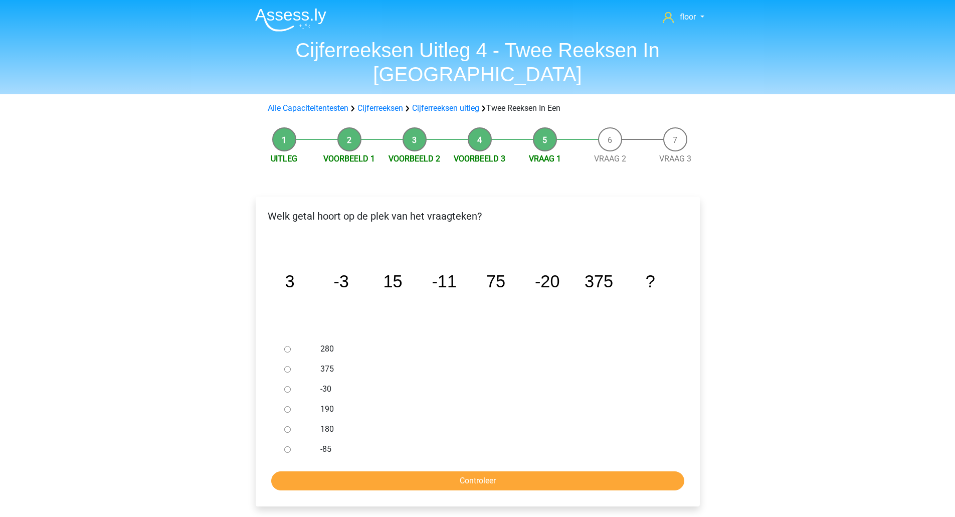
click at [326, 383] on label "-30" at bounding box center [493, 389] width 347 height 12
click at [291, 386] on input "-30" at bounding box center [287, 389] width 7 height 7
radio input "true"
click at [344, 471] on input "Controleer" at bounding box center [477, 480] width 413 height 19
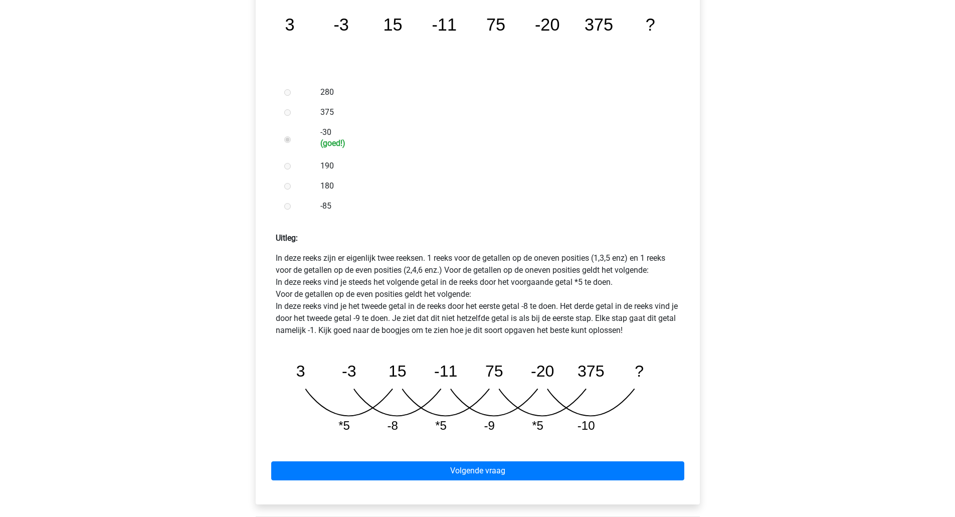
scroll to position [257, 0]
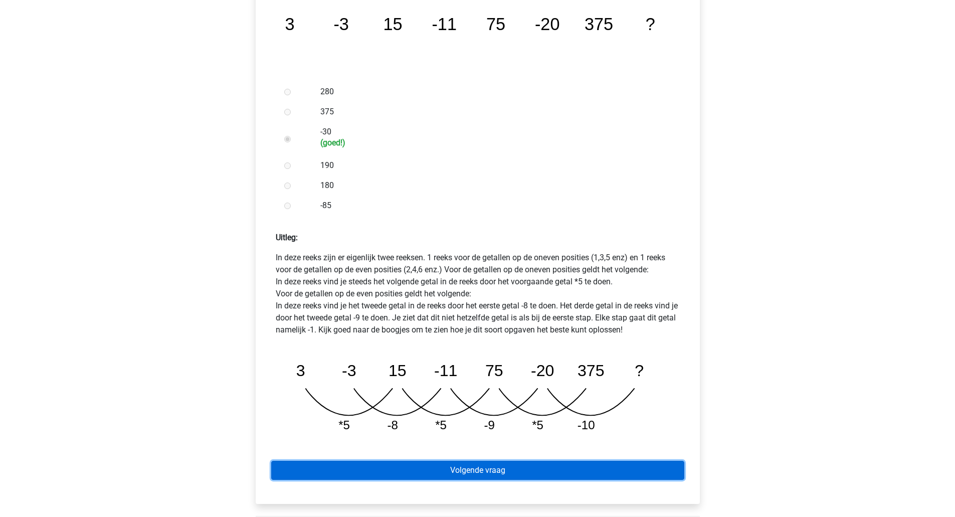
click at [519, 461] on link "Volgende vraag" at bounding box center [477, 470] width 413 height 19
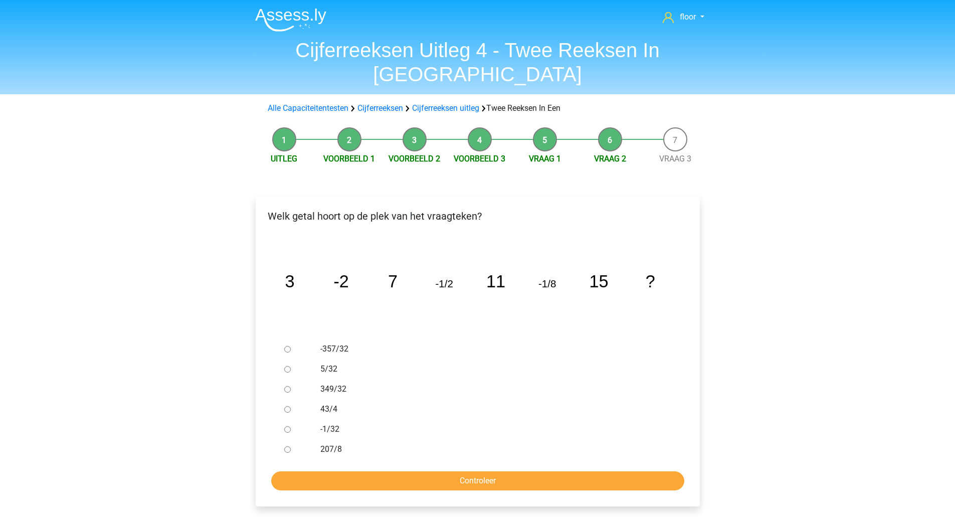
click at [325, 423] on label "-1/32" at bounding box center [493, 429] width 347 height 12
click at [291, 426] on input "-1/32" at bounding box center [287, 429] width 7 height 7
radio input "true"
click at [365, 471] on input "Controleer" at bounding box center [477, 480] width 413 height 19
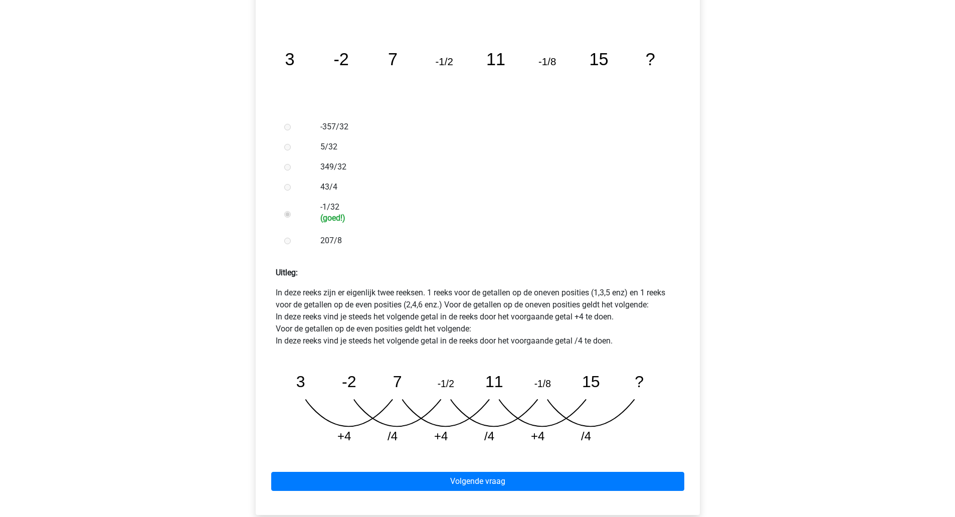
scroll to position [223, 0]
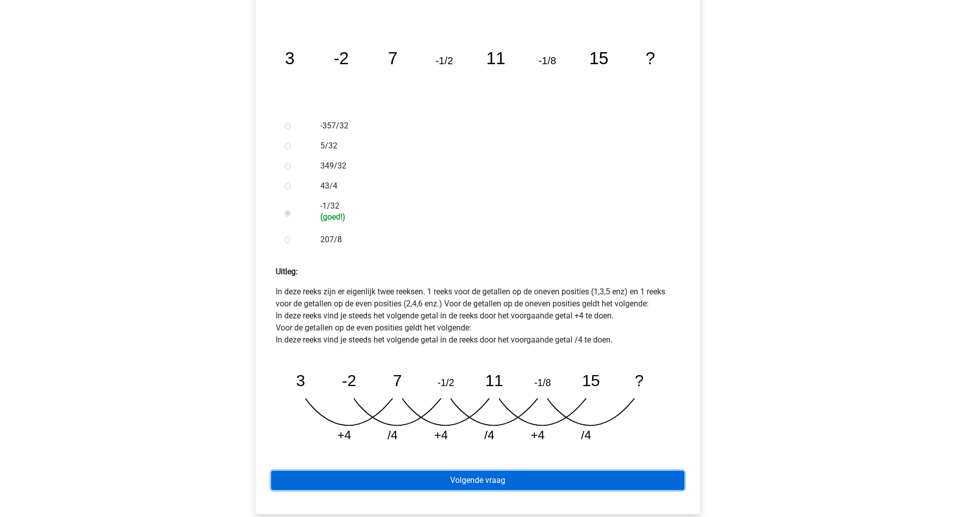
click at [489, 471] on link "Volgende vraag" at bounding box center [477, 480] width 413 height 19
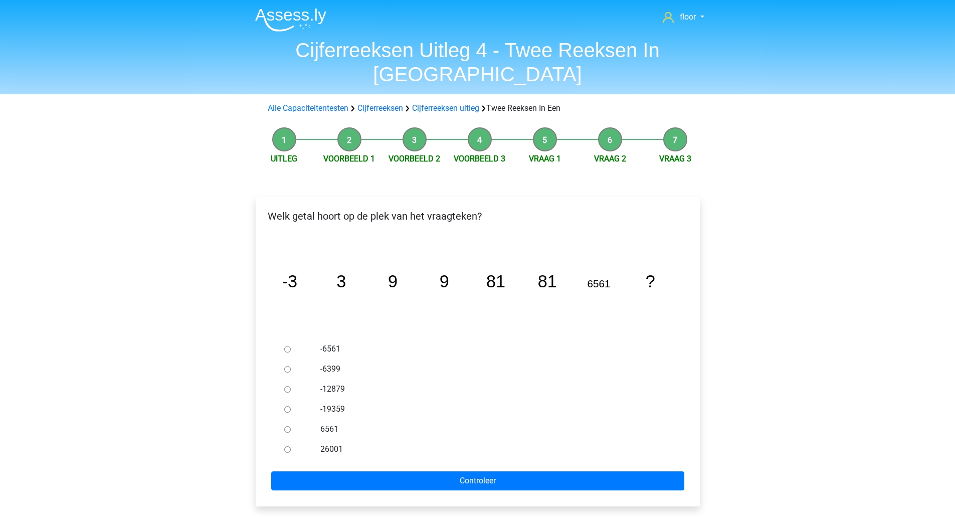
click at [325, 423] on label "6561" at bounding box center [493, 429] width 347 height 12
click at [291, 426] on input "6561" at bounding box center [287, 429] width 7 height 7
radio input "true"
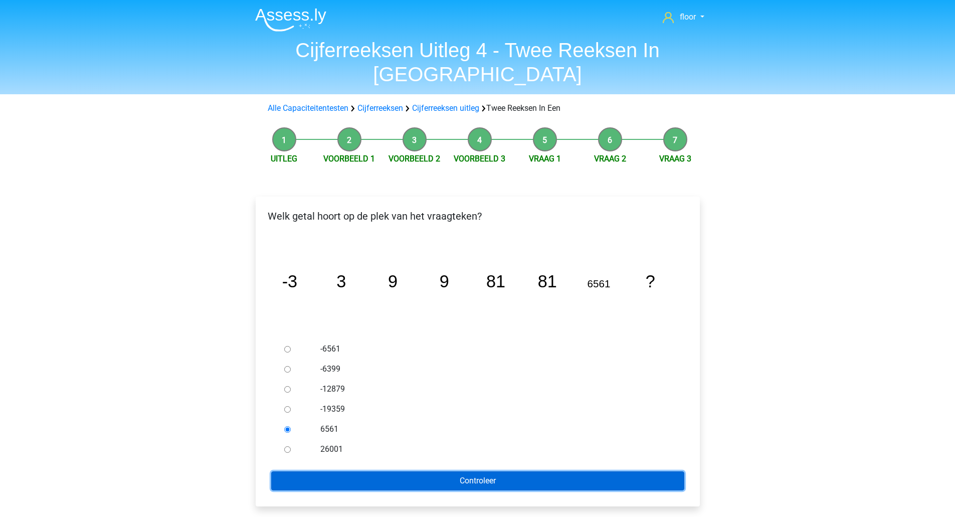
click at [323, 471] on input "Controleer" at bounding box center [477, 480] width 413 height 19
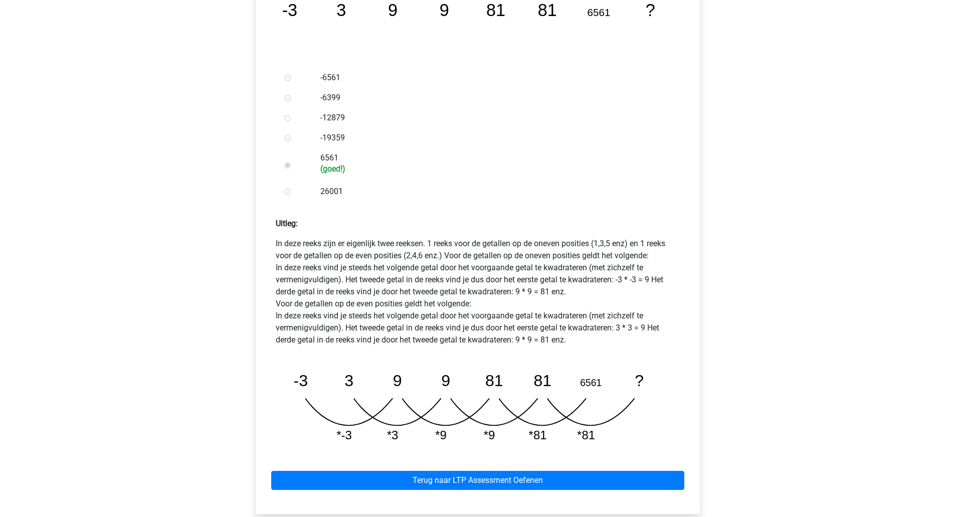
scroll to position [272, 0]
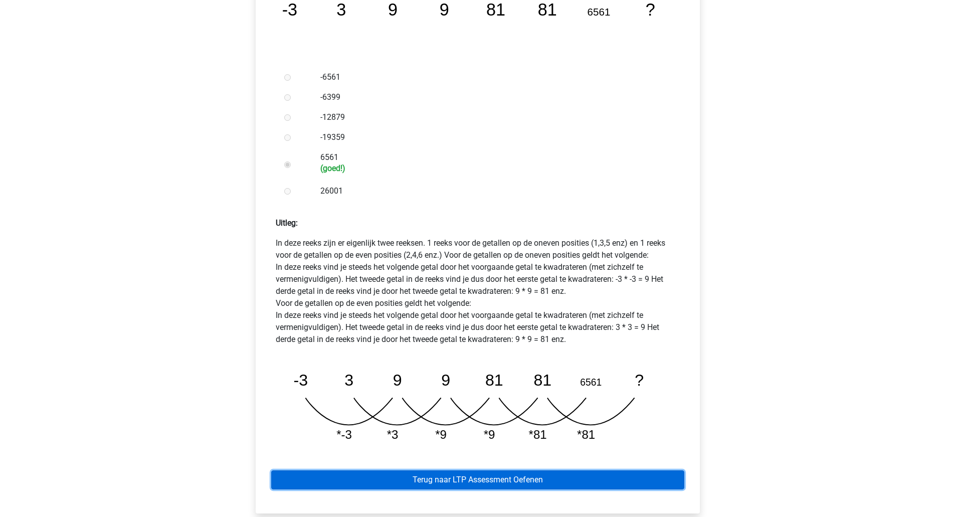
click at [531, 470] on link "Terug naar LTP Assessment Oefenen" at bounding box center [477, 479] width 413 height 19
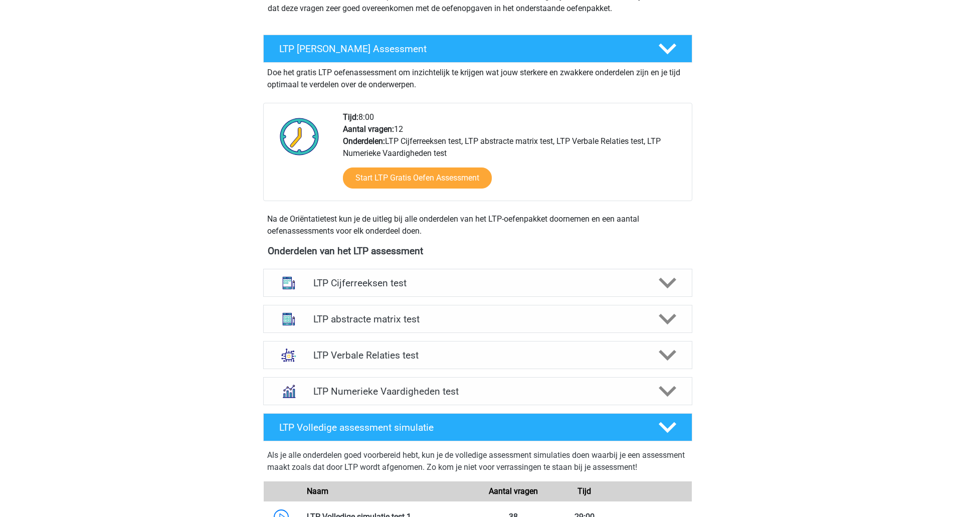
scroll to position [161, 0]
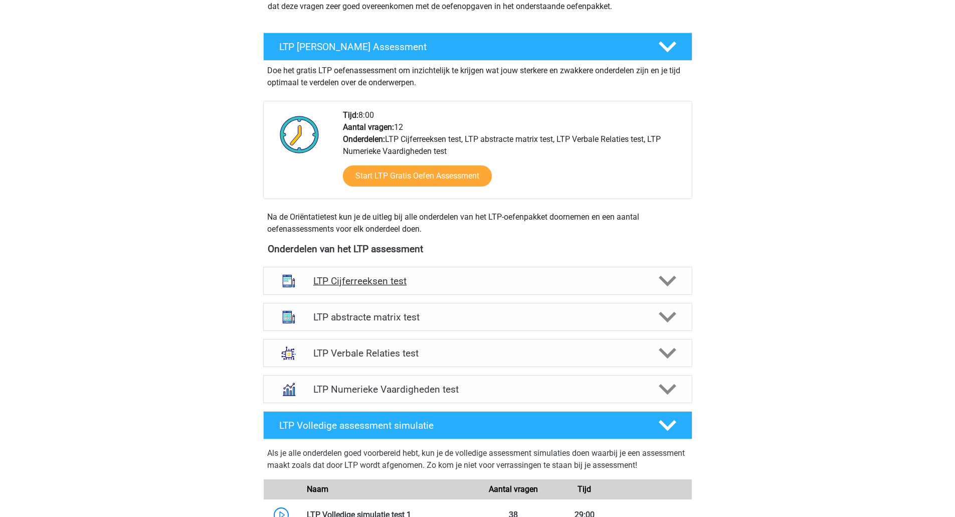
click at [661, 279] on polygon at bounding box center [668, 281] width 18 height 11
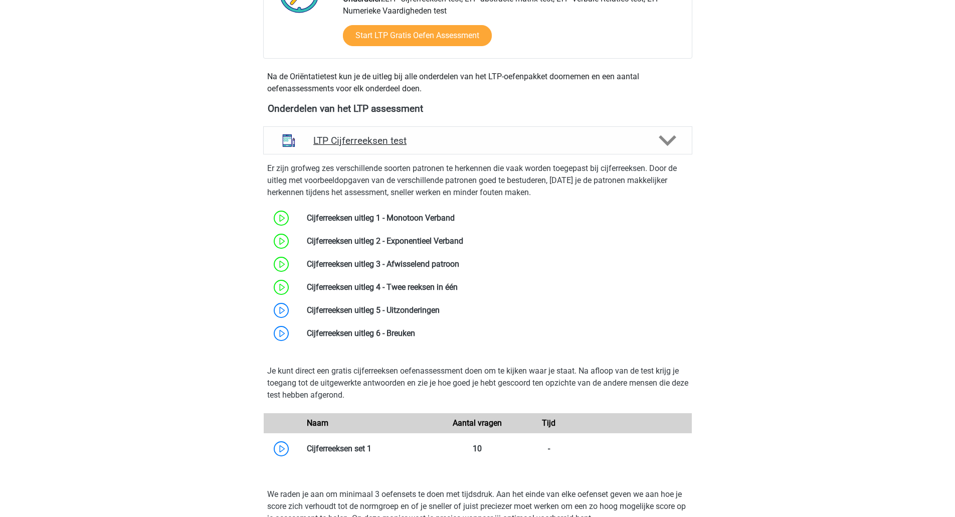
scroll to position [302, 0]
click at [440, 314] on link at bounding box center [440, 310] width 0 height 10
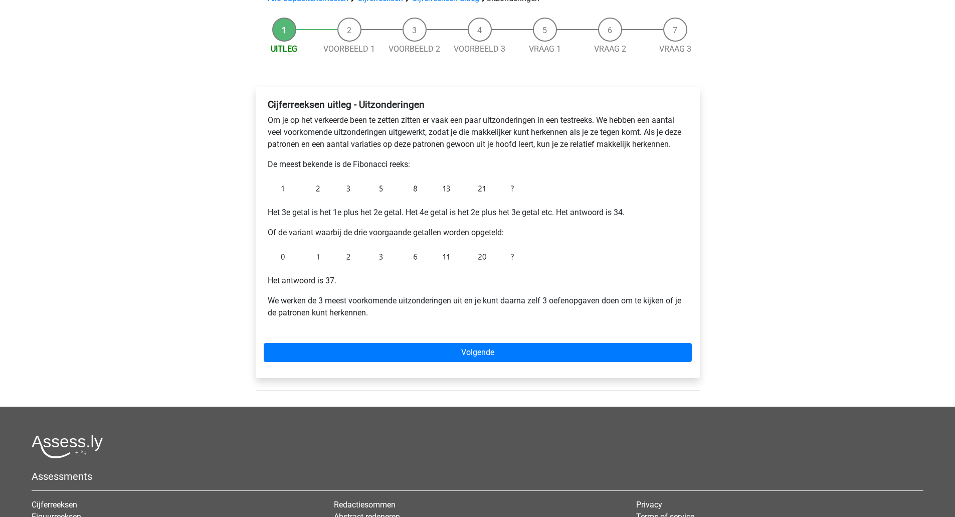
scroll to position [86, 0]
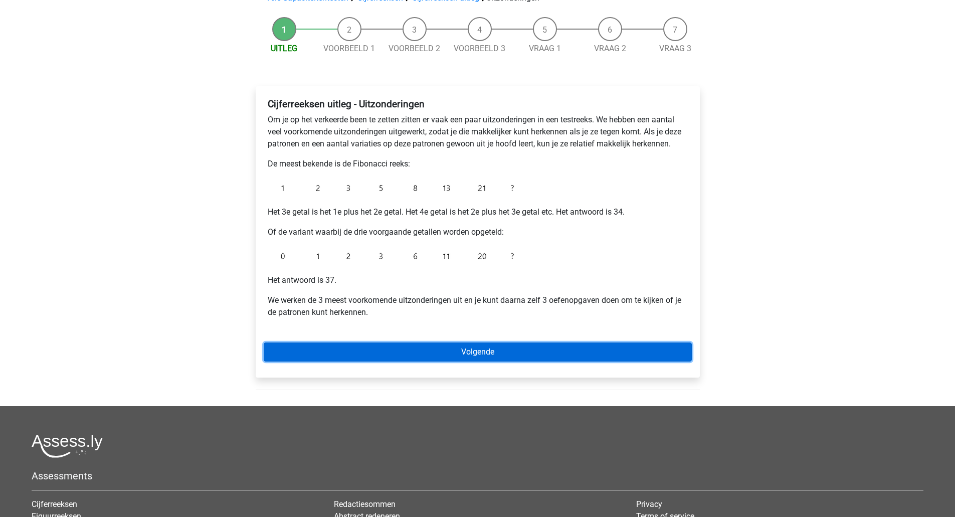
click at [486, 357] on link "Volgende" at bounding box center [478, 352] width 428 height 19
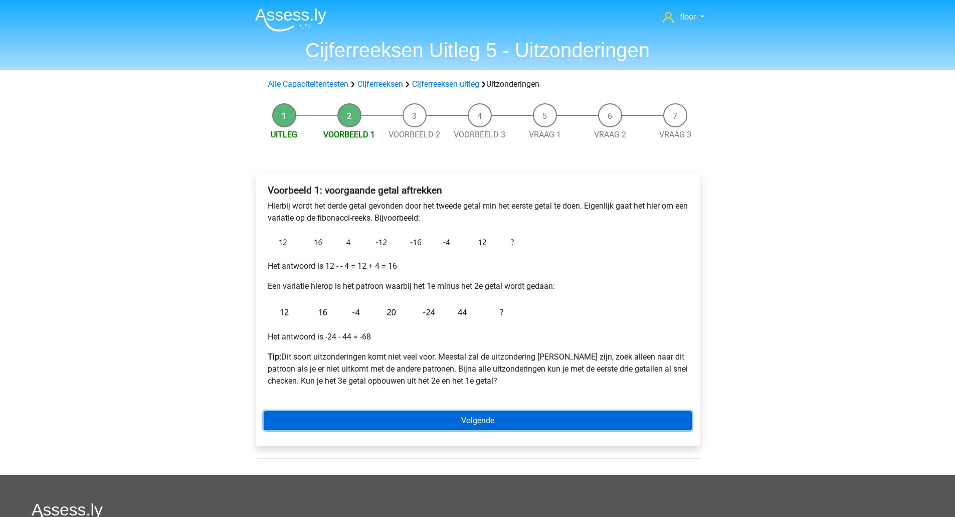
click at [413, 417] on link "Volgende" at bounding box center [478, 420] width 428 height 19
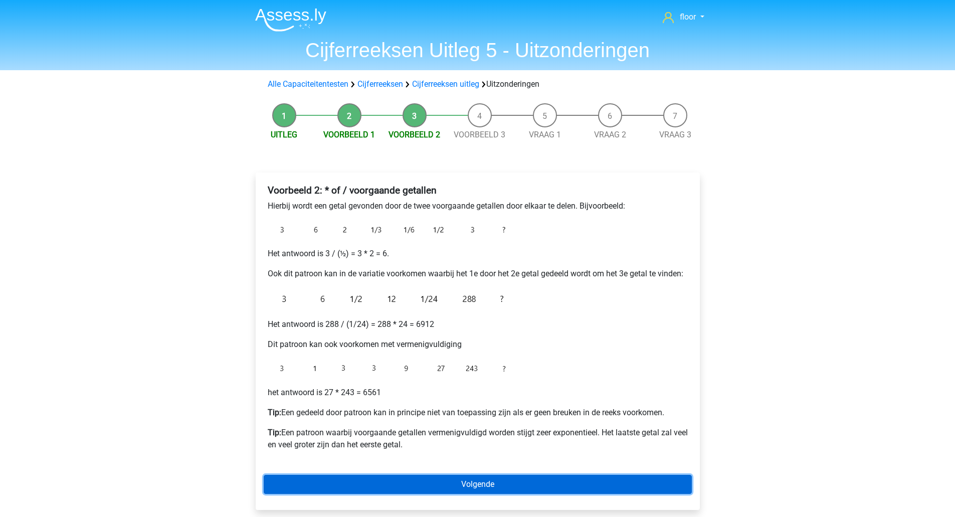
click at [487, 491] on link "Volgende" at bounding box center [478, 484] width 428 height 19
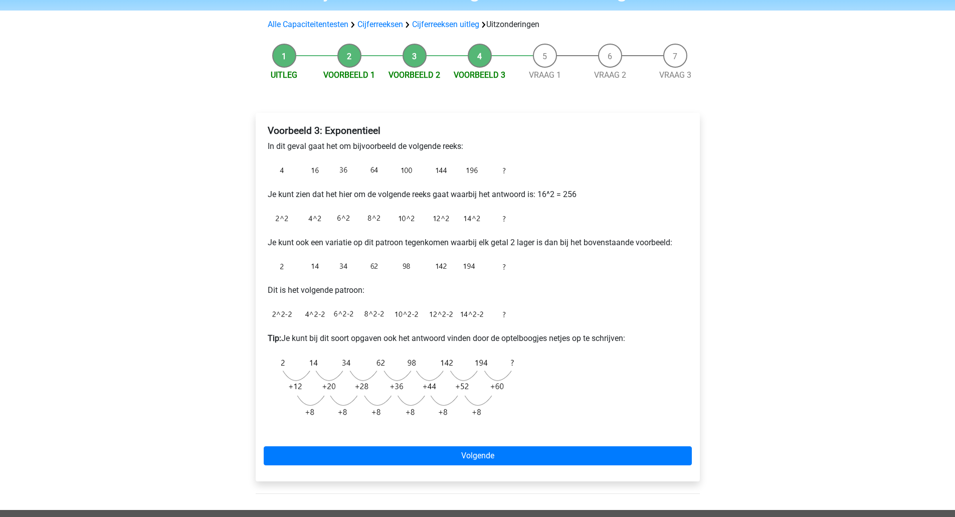
scroll to position [61, 0]
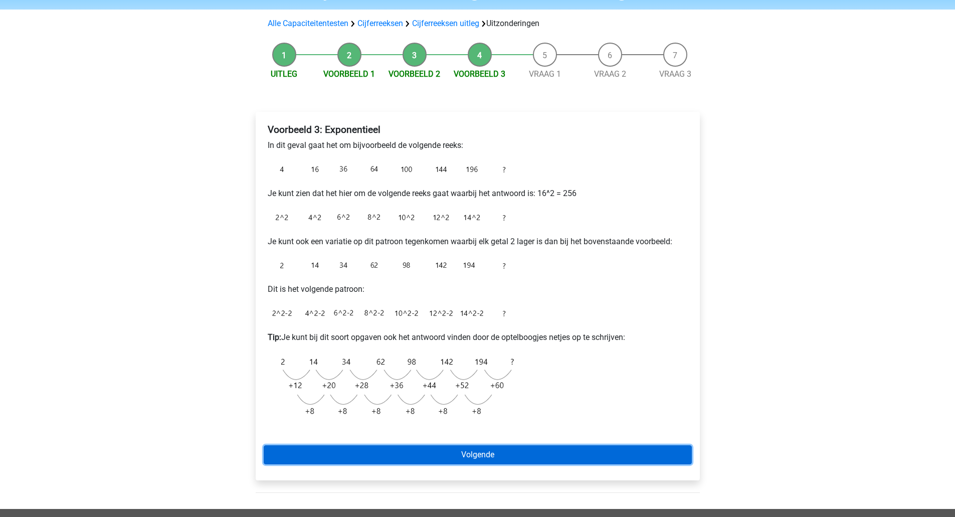
click at [474, 452] on link "Volgende" at bounding box center [478, 454] width 428 height 19
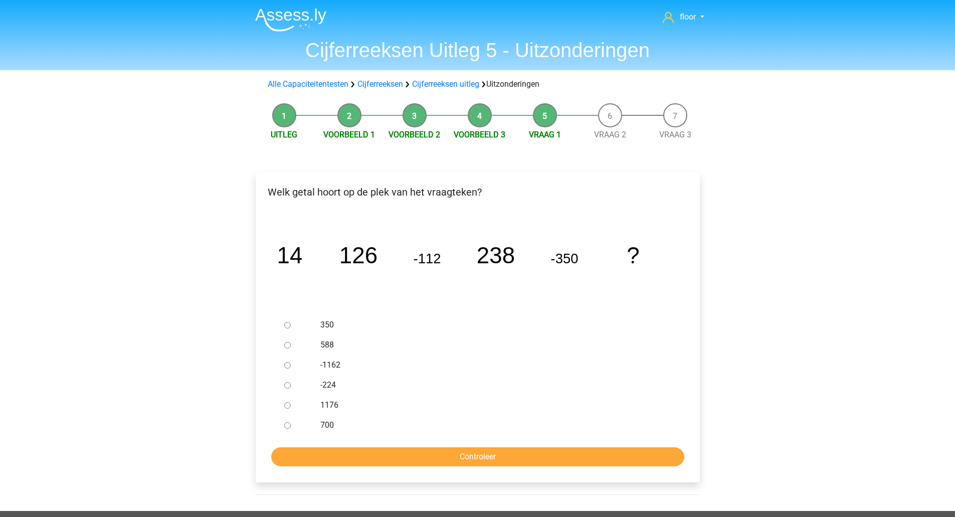
click at [329, 324] on label "350" at bounding box center [493, 325] width 347 height 12
click at [291, 324] on input "350" at bounding box center [287, 325] width 7 height 7
radio input "true"
click at [367, 453] on input "Controleer" at bounding box center [477, 456] width 413 height 19
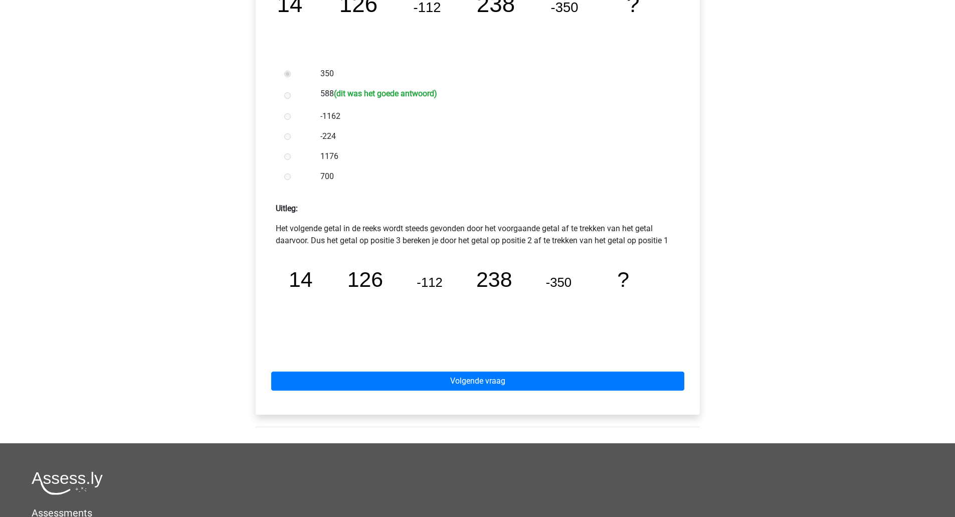
scroll to position [252, 0]
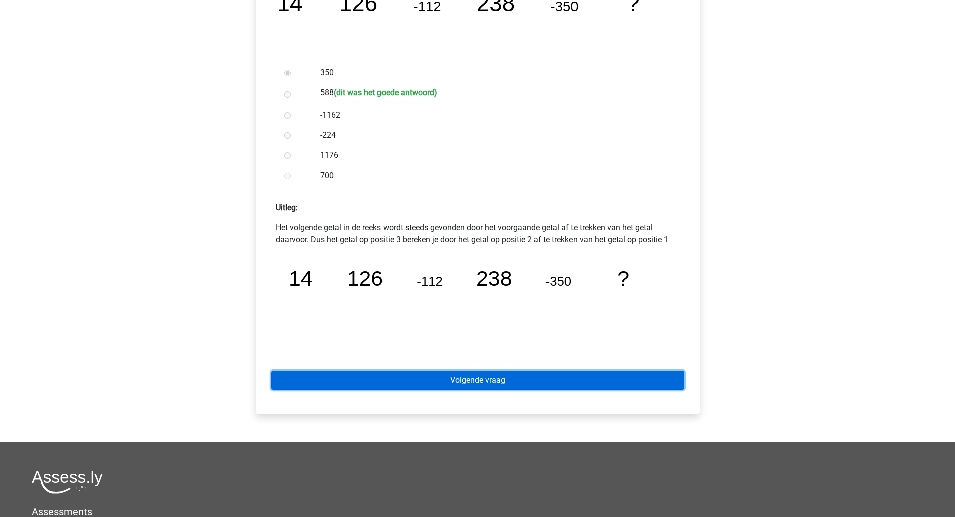
click at [535, 379] on link "Volgende vraag" at bounding box center [477, 380] width 413 height 19
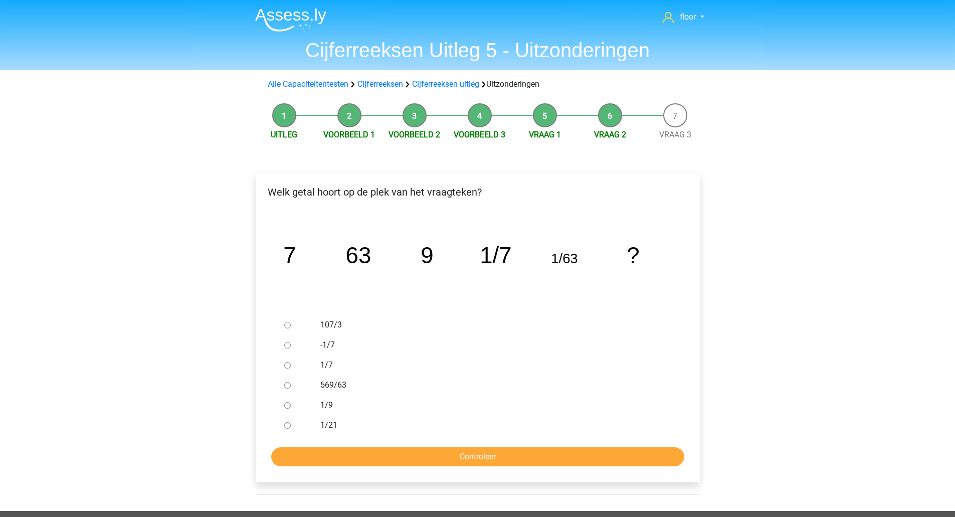
click at [323, 404] on label "1/9" at bounding box center [493, 405] width 347 height 12
click at [291, 404] on input "1/9" at bounding box center [287, 405] width 7 height 7
radio input "true"
click at [335, 456] on input "Controleer" at bounding box center [477, 456] width 413 height 19
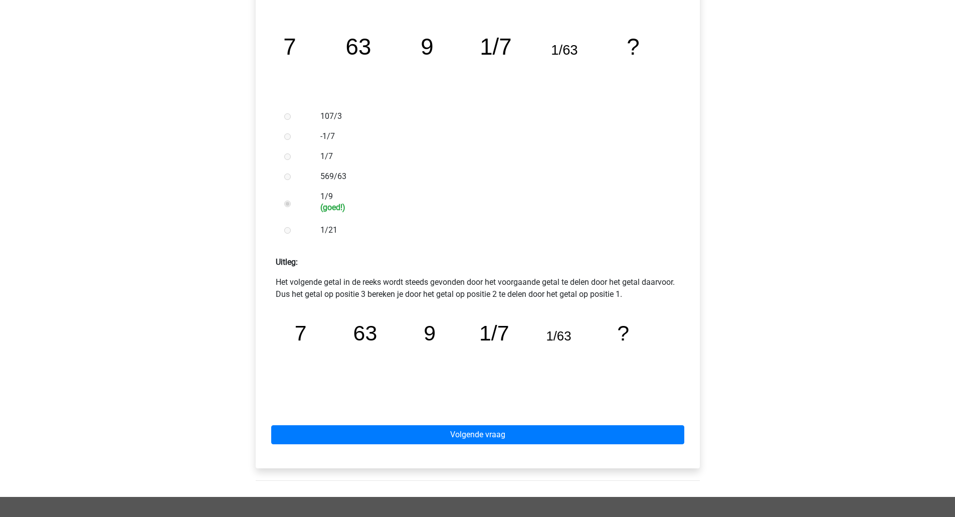
scroll to position [239, 0]
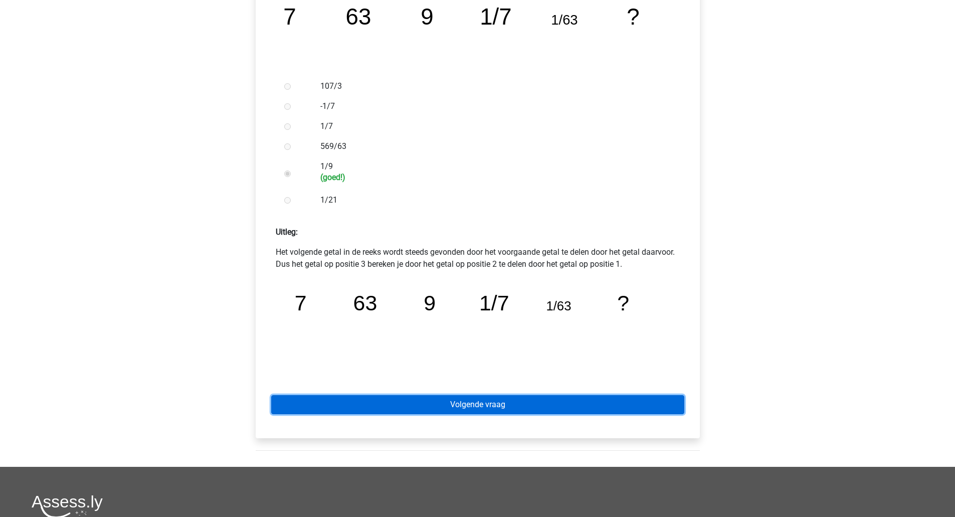
click at [481, 406] on link "Volgende vraag" at bounding box center [477, 404] width 413 height 19
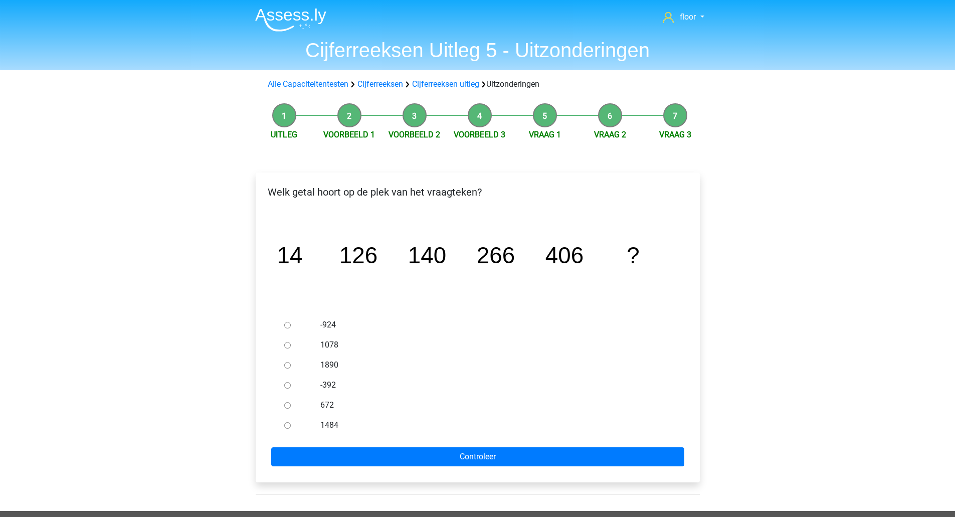
click at [323, 405] on label "672" at bounding box center [493, 405] width 347 height 12
click at [291, 405] on input "672" at bounding box center [287, 405] width 7 height 7
radio input "true"
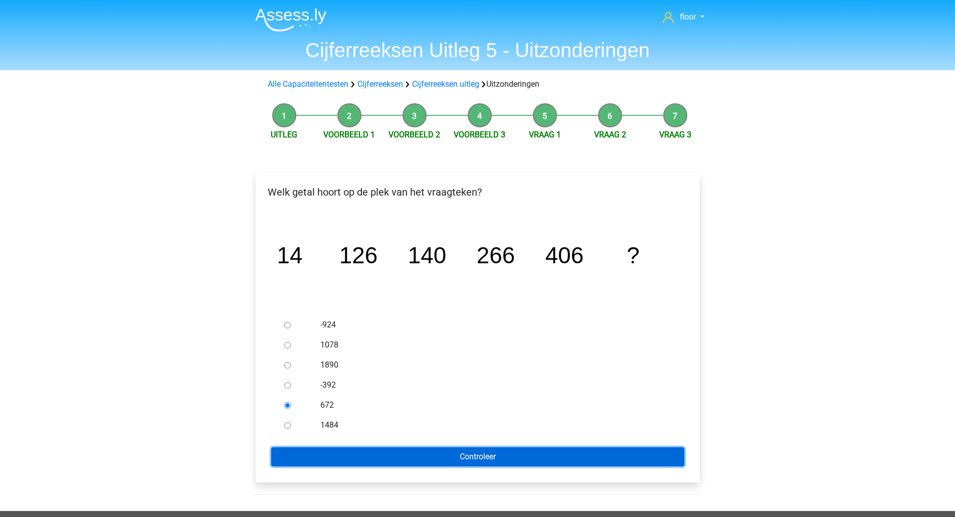
click at [364, 449] on input "Controleer" at bounding box center [477, 456] width 413 height 19
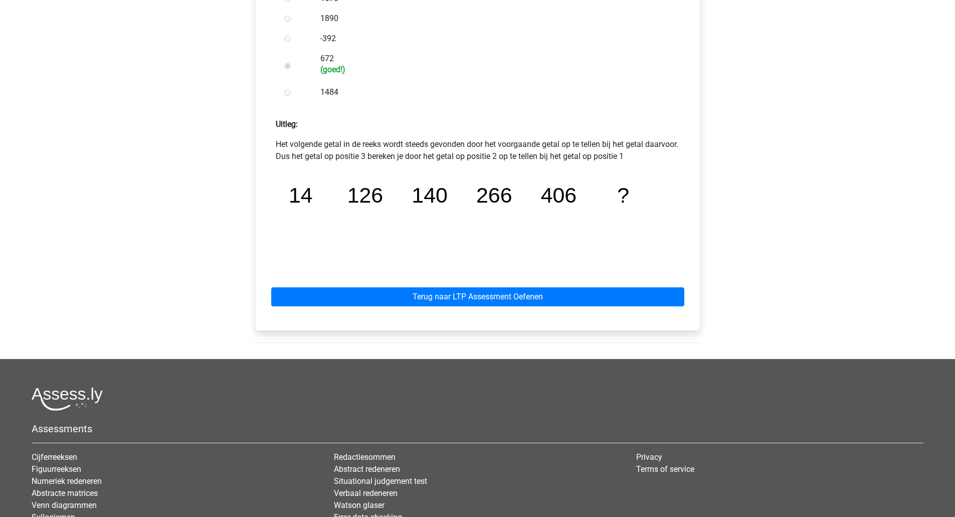
scroll to position [348, 0]
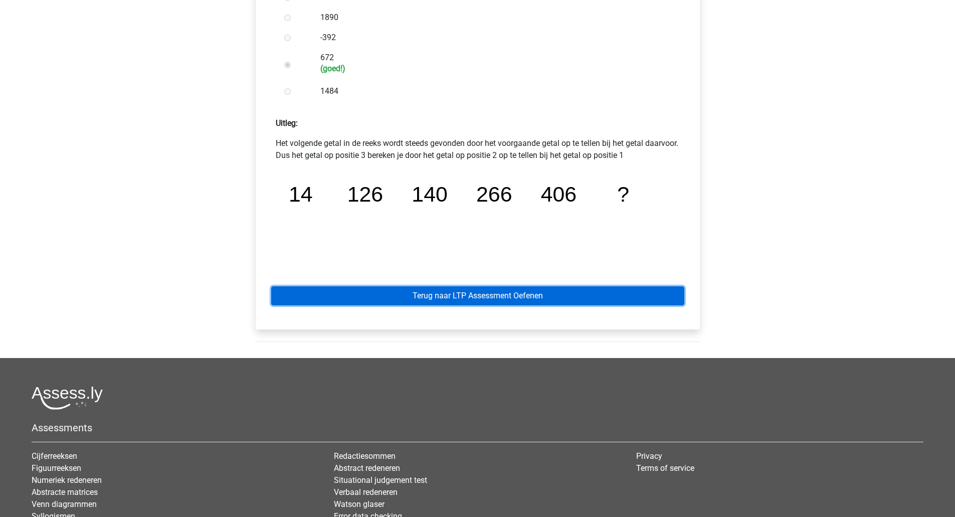
click at [517, 295] on link "Terug naar LTP Assessment Oefenen" at bounding box center [477, 295] width 413 height 19
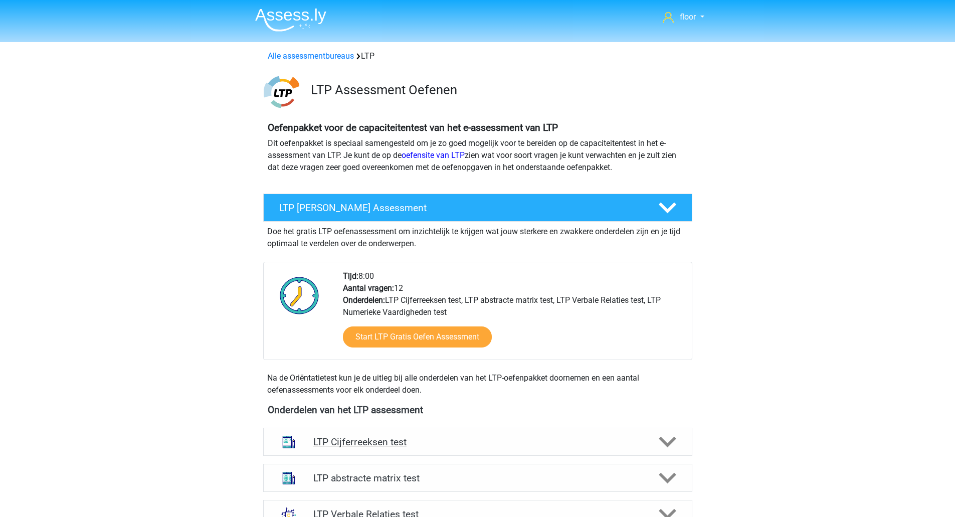
click at [672, 447] on icon at bounding box center [668, 442] width 18 height 18
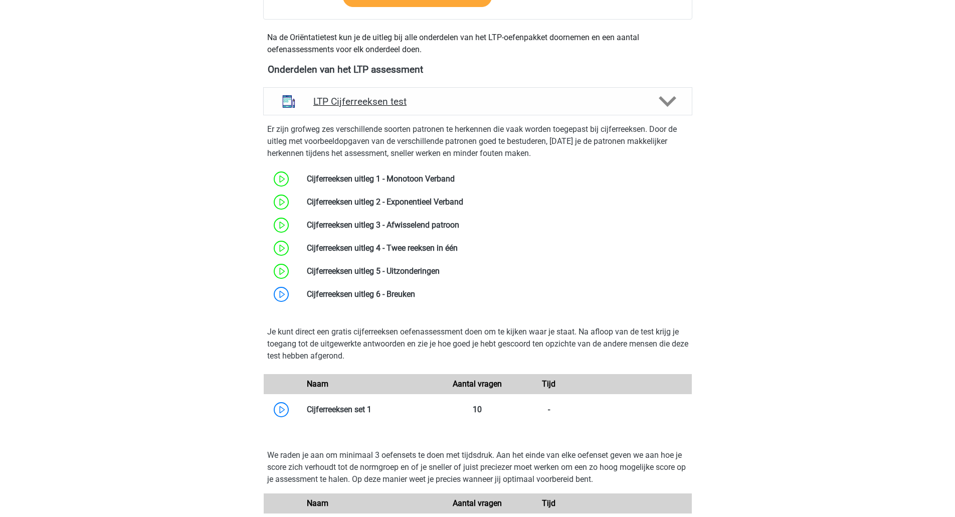
scroll to position [346, 0]
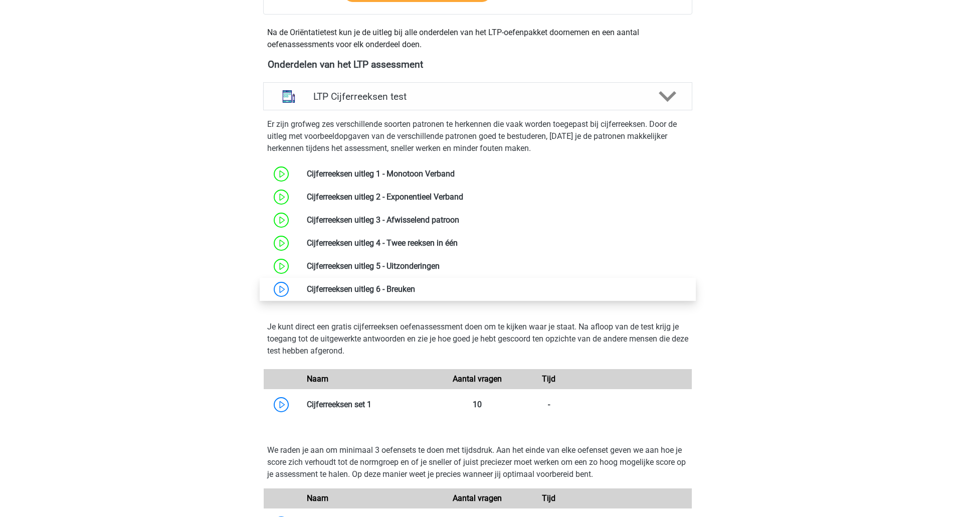
click at [415, 286] on link at bounding box center [415, 289] width 0 height 10
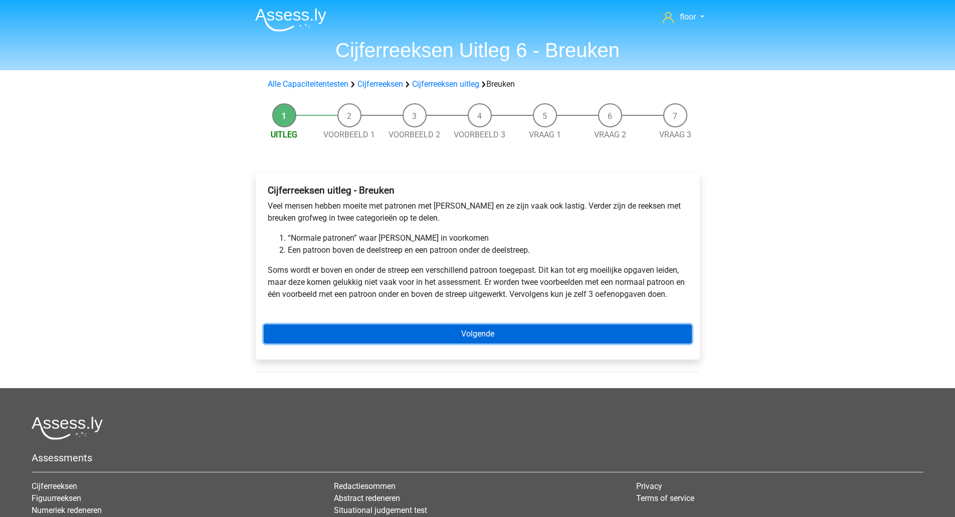
click at [488, 333] on link "Volgende" at bounding box center [478, 333] width 428 height 19
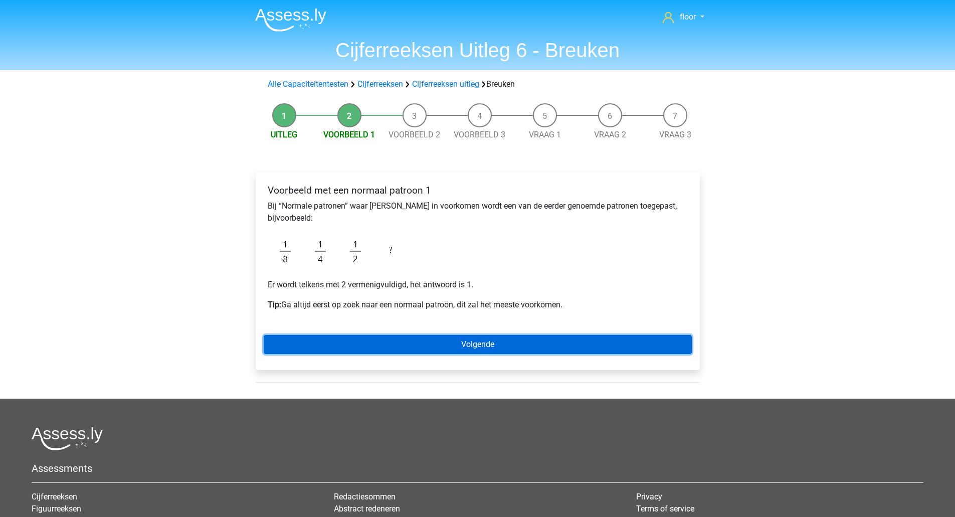
click at [481, 341] on link "Volgende" at bounding box center [478, 344] width 428 height 19
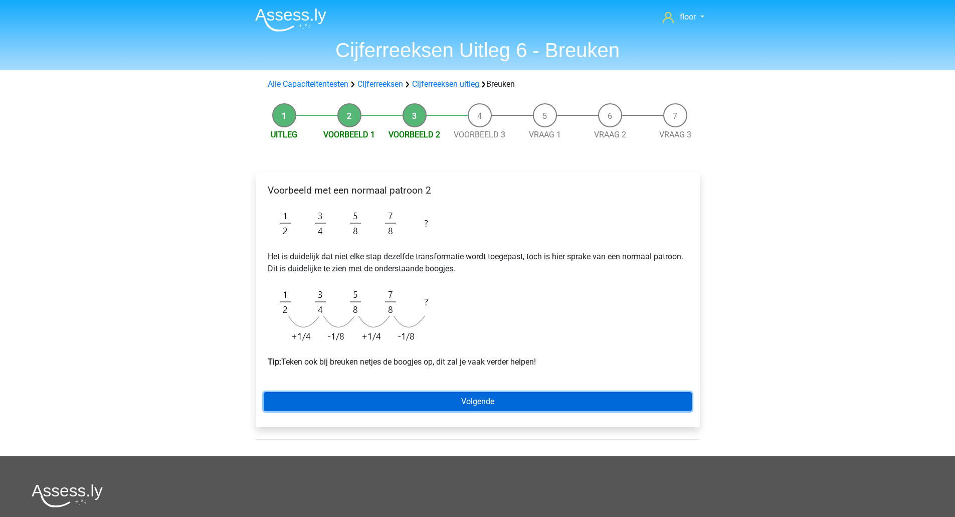
click at [489, 401] on link "Volgende" at bounding box center [478, 401] width 428 height 19
